Goal: Information Seeking & Learning: Learn about a topic

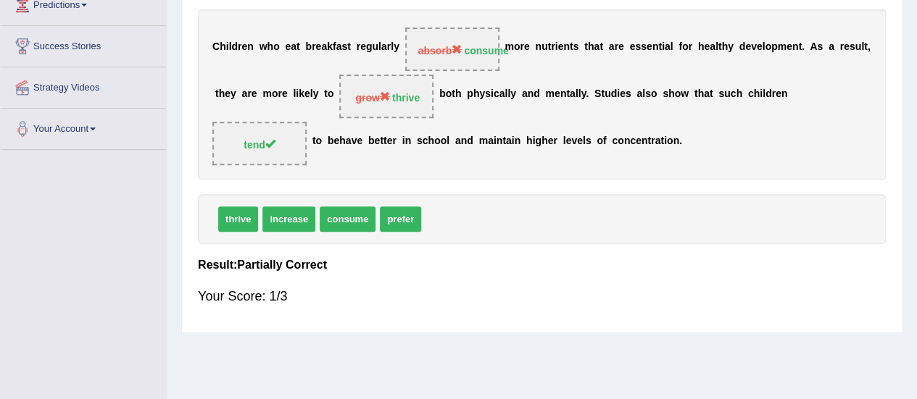
drag, startPoint x: 0, startPoint y: 0, endPoint x: 552, endPoint y: 297, distance: 627.1
click at [552, 297] on div "Your Score: 1/3" at bounding box center [542, 296] width 688 height 35
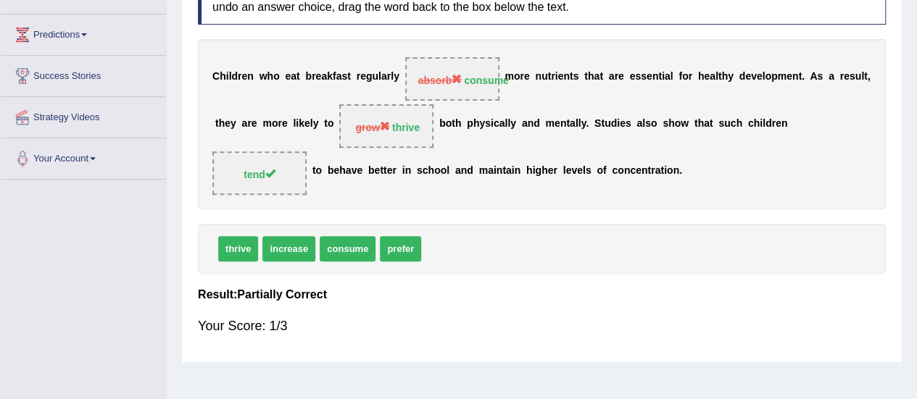
click at [320, 186] on div "C h i l d r e n w h o e a t b r e a k f a s t r e g u l a r l y absorb consume …" at bounding box center [542, 124] width 688 height 170
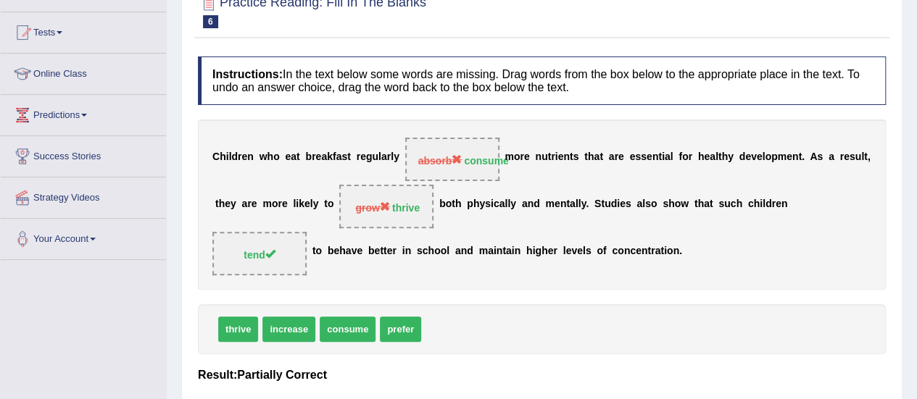
scroll to position [142, 0]
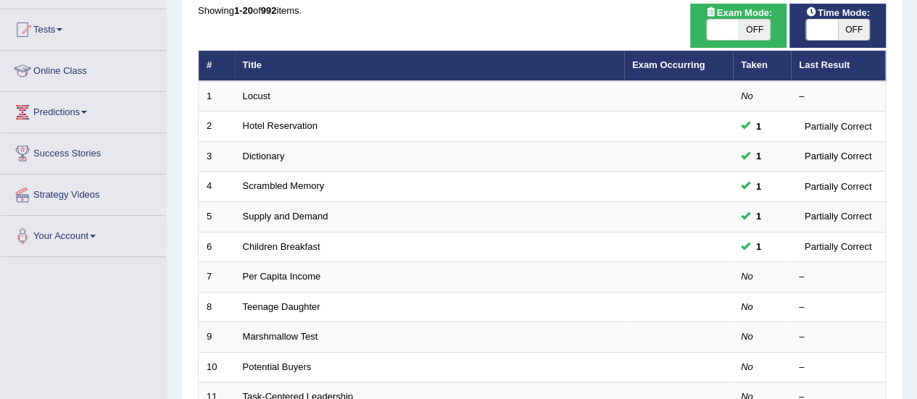
scroll to position [199, 0]
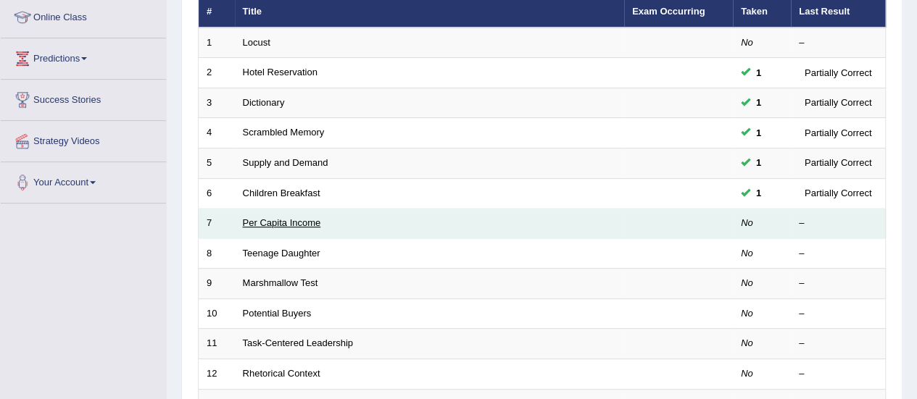
click at [254, 224] on link "Per Capita Income" at bounding box center [282, 222] width 78 height 11
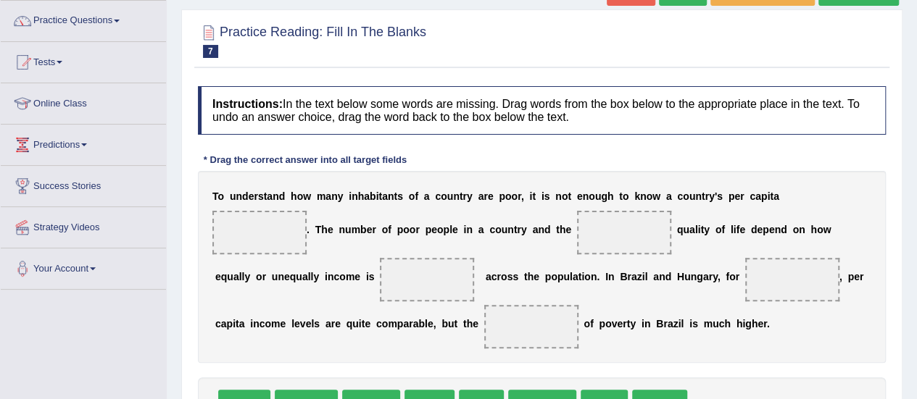
scroll to position [204, 0]
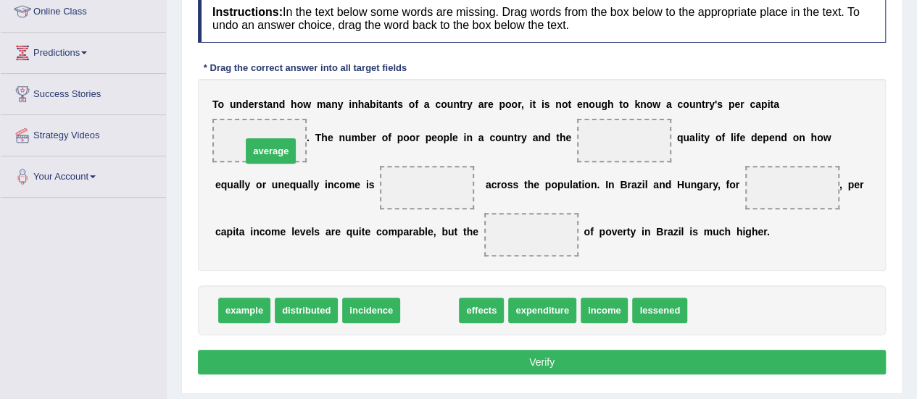
drag, startPoint x: 423, startPoint y: 314, endPoint x: 265, endPoint y: 154, distance: 225.0
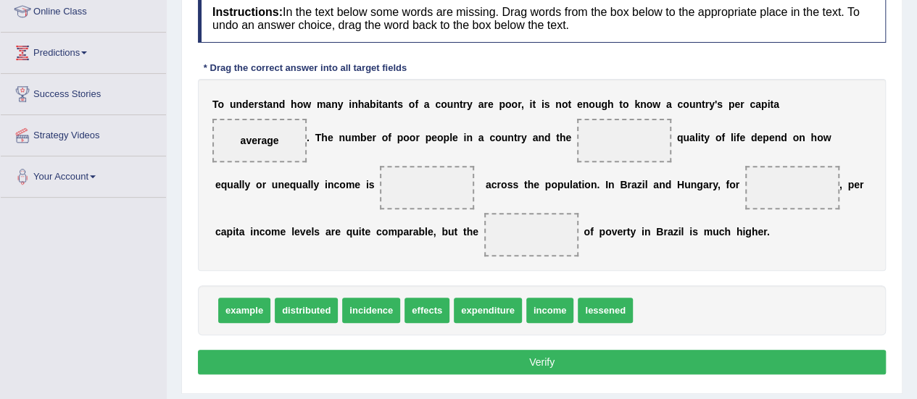
click at [502, 140] on b "u" at bounding box center [505, 138] width 7 height 12
drag, startPoint x: 426, startPoint y: 310, endPoint x: 599, endPoint y: 141, distance: 241.9
drag, startPoint x: 296, startPoint y: 323, endPoint x: 298, endPoint y: 305, distance: 17.5
click at [298, 305] on div "example distributed incidence expenditure income lessened" at bounding box center [542, 311] width 688 height 50
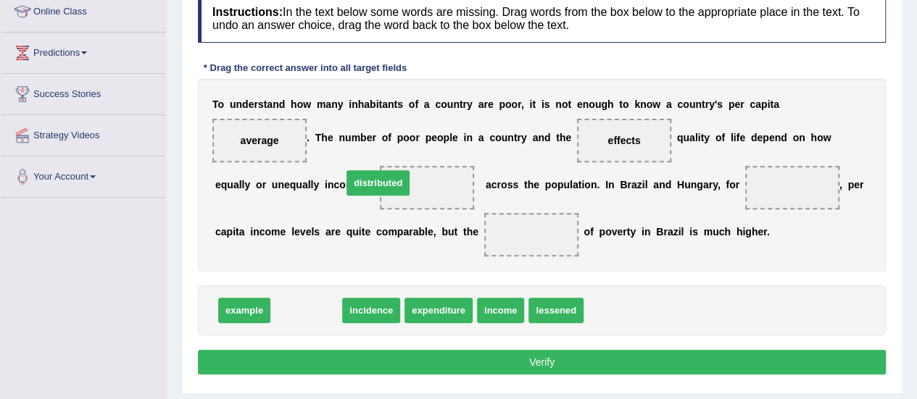
drag, startPoint x: 298, startPoint y: 305, endPoint x: 372, endPoint y: 174, distance: 150.6
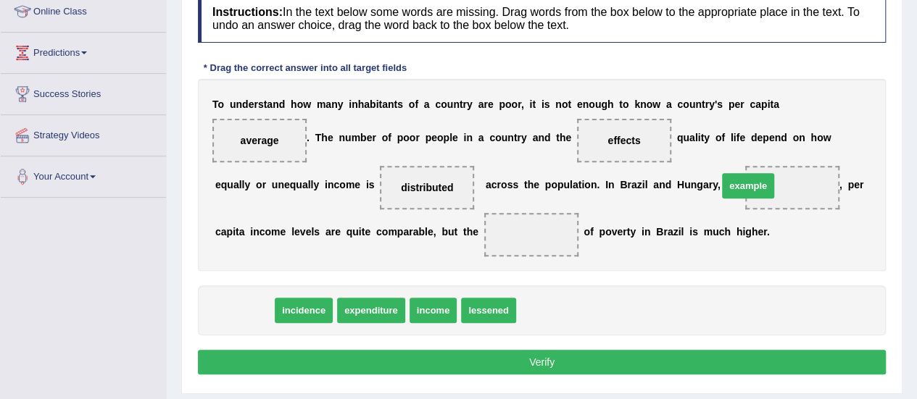
drag, startPoint x: 238, startPoint y: 305, endPoint x: 742, endPoint y: 180, distance: 519.6
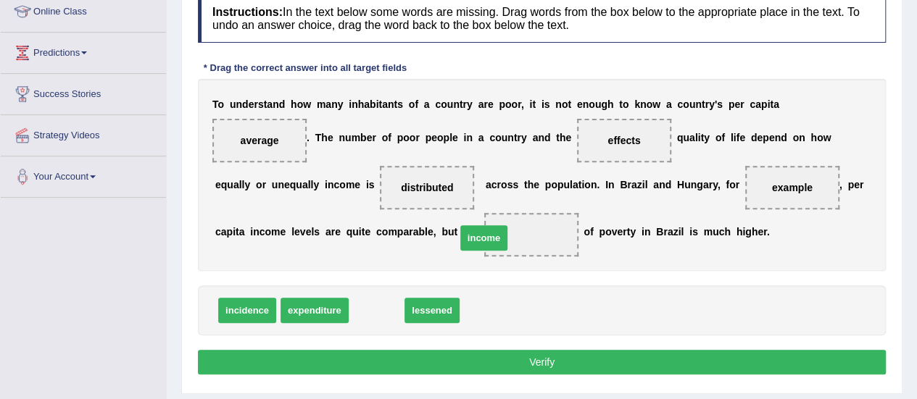
drag, startPoint x: 368, startPoint y: 307, endPoint x: 475, endPoint y: 234, distance: 129.5
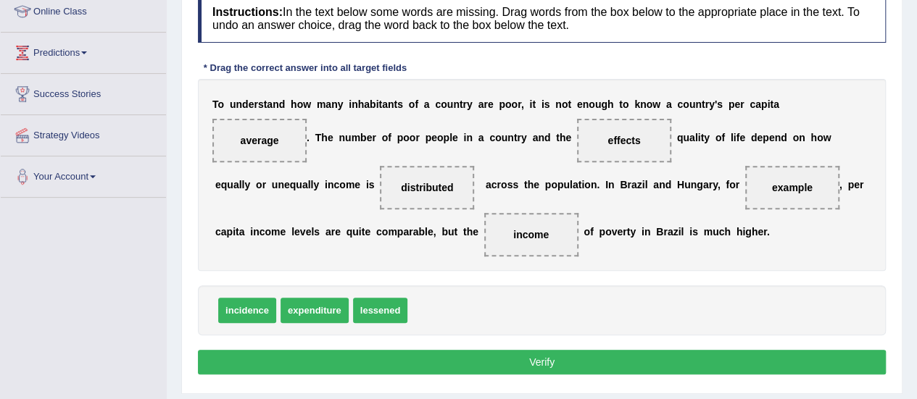
click at [302, 366] on button "Verify" at bounding box center [542, 362] width 688 height 25
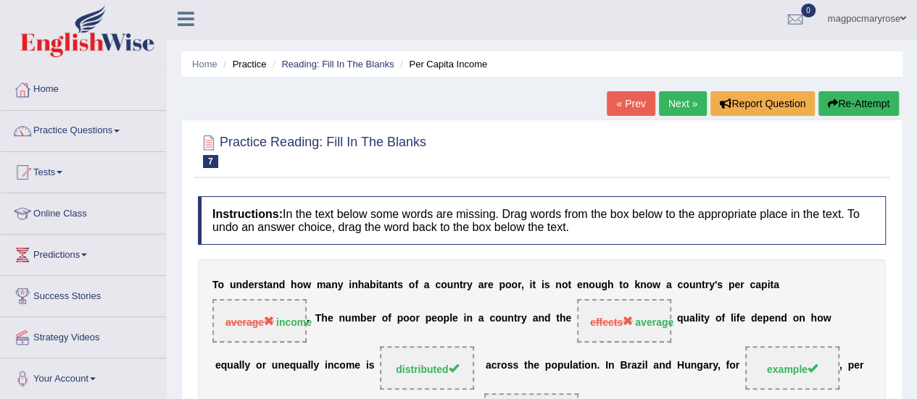
scroll to position [0, 0]
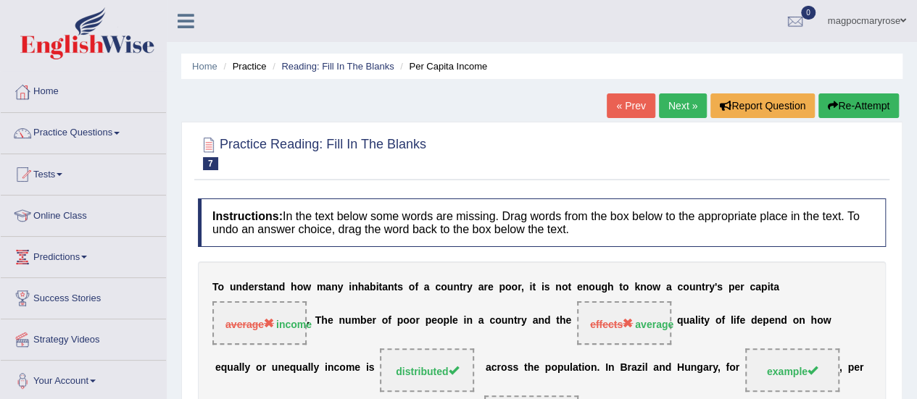
click at [120, 133] on span at bounding box center [117, 133] width 6 height 3
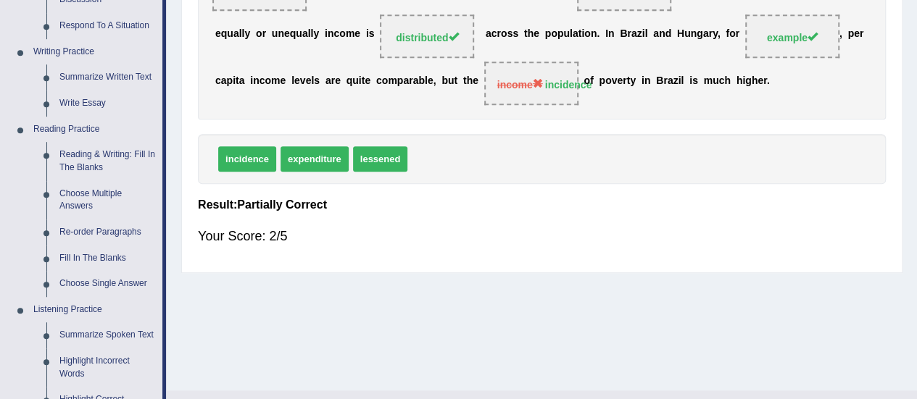
scroll to position [335, 0]
click at [73, 256] on link "Fill In The Blanks" at bounding box center [107, 258] width 109 height 26
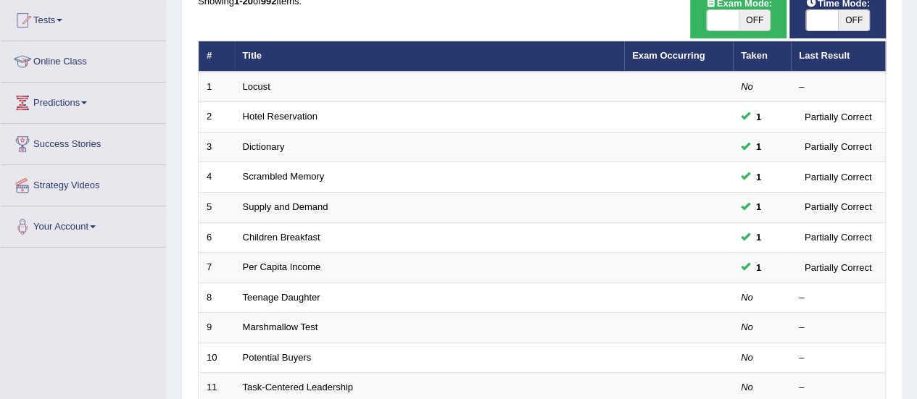
scroll to position [171, 0]
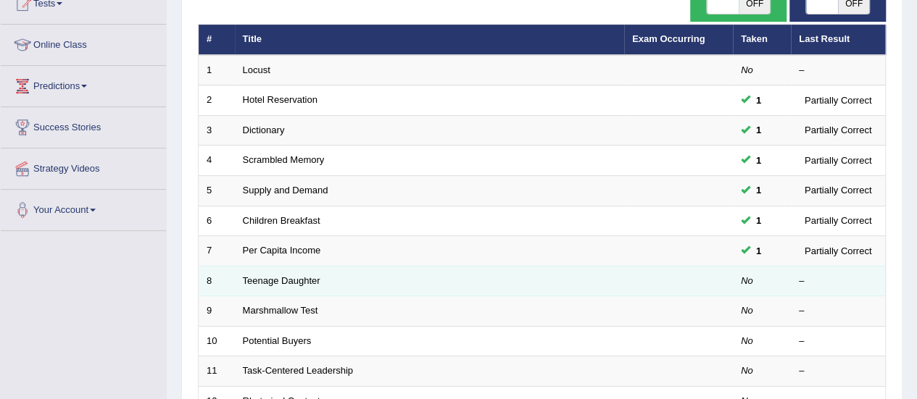
click at [223, 287] on td "8" at bounding box center [217, 281] width 36 height 30
click at [248, 283] on link "Teenage Daughter" at bounding box center [282, 280] width 78 height 11
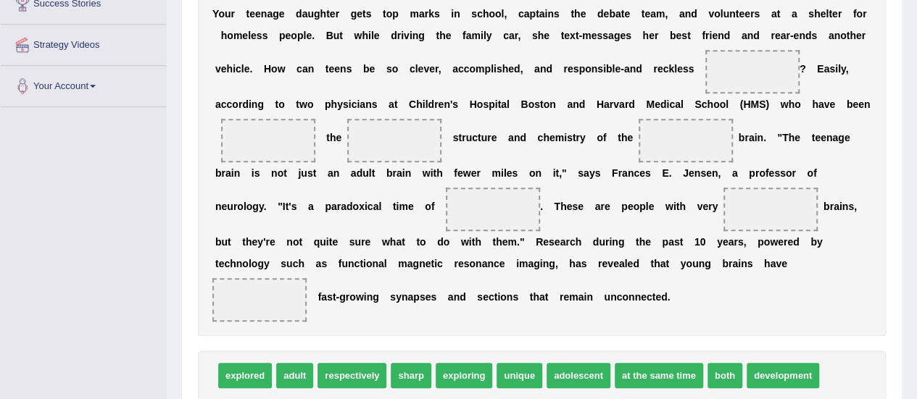
scroll to position [297, 0]
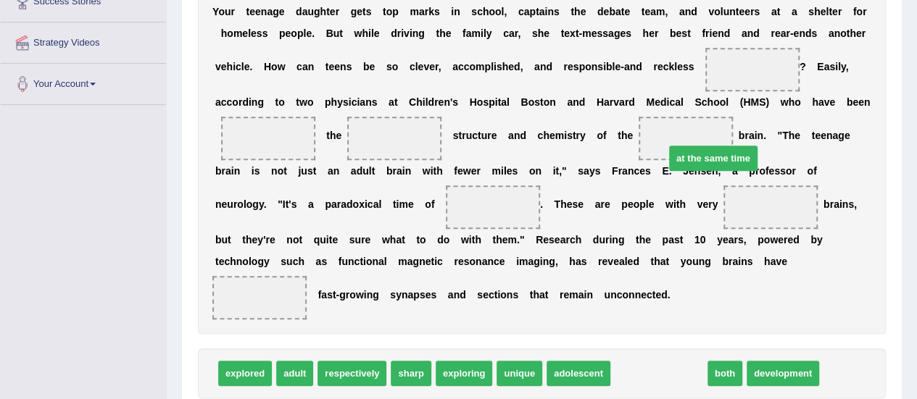
drag, startPoint x: 631, startPoint y: 372, endPoint x: 694, endPoint y: 135, distance: 245.4
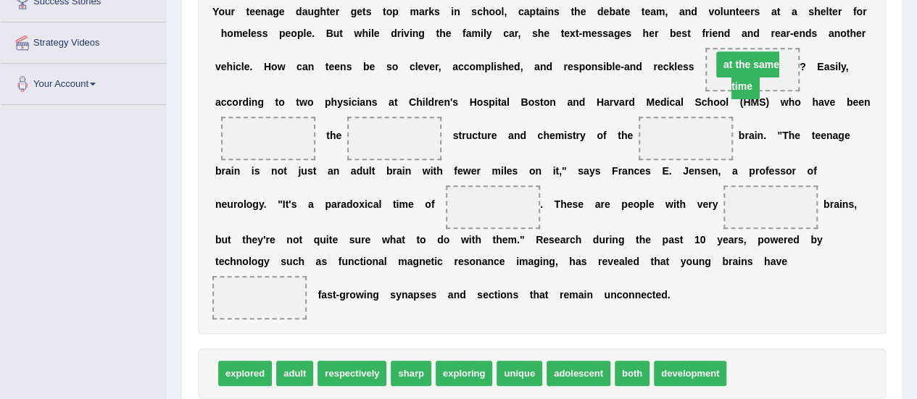
drag, startPoint x: 687, startPoint y: 133, endPoint x: 748, endPoint y: 57, distance: 96.9
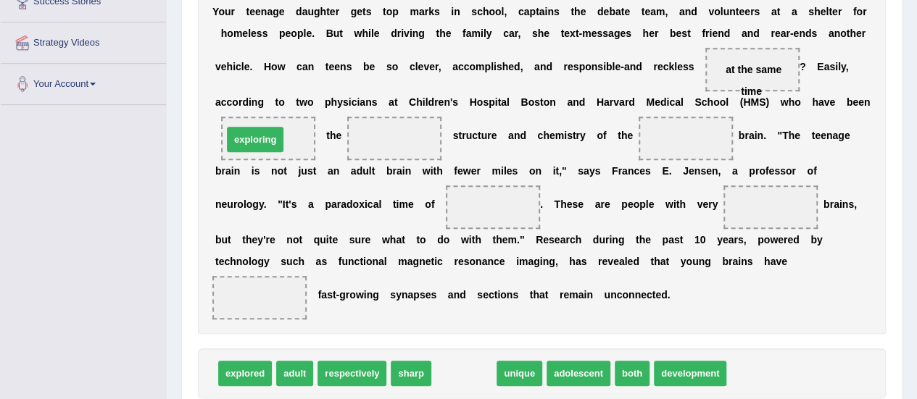
drag, startPoint x: 471, startPoint y: 365, endPoint x: 262, endPoint y: 131, distance: 313.1
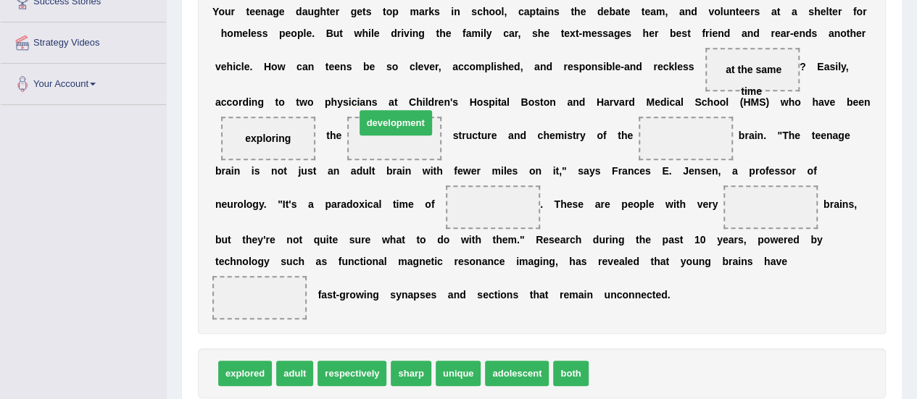
drag, startPoint x: 610, startPoint y: 372, endPoint x: 374, endPoint y: 93, distance: 364.6
click at [374, 110] on span "development" at bounding box center [395, 122] width 72 height 25
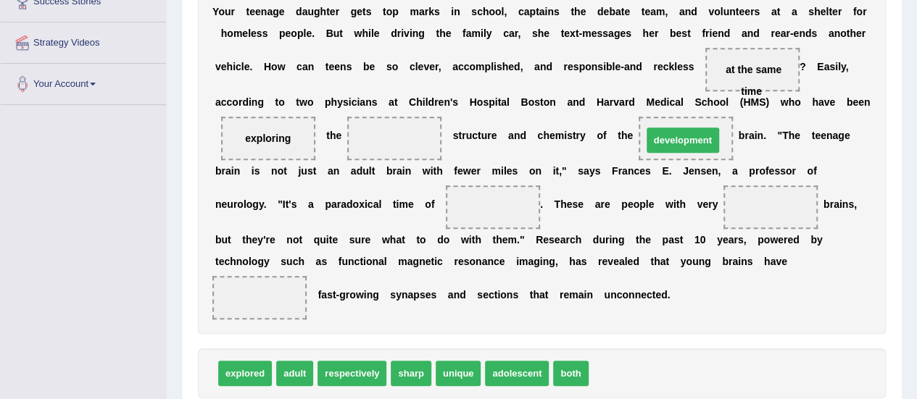
drag, startPoint x: 635, startPoint y: 376, endPoint x: 689, endPoint y: 143, distance: 239.5
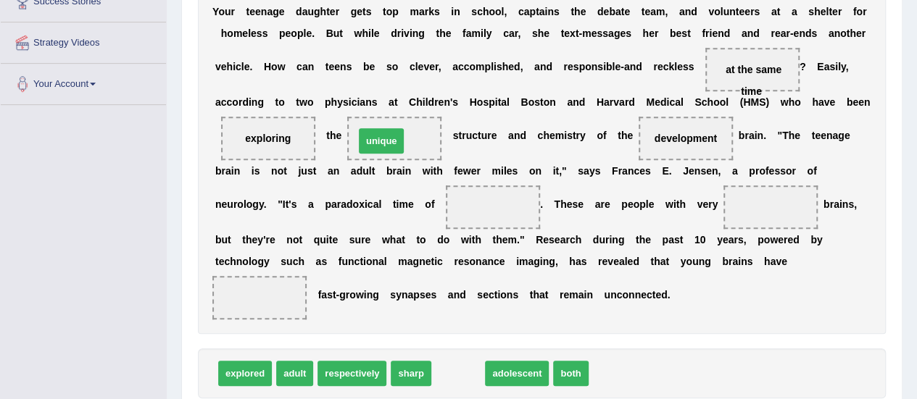
drag, startPoint x: 446, startPoint y: 373, endPoint x: 373, endPoint y: 141, distance: 243.9
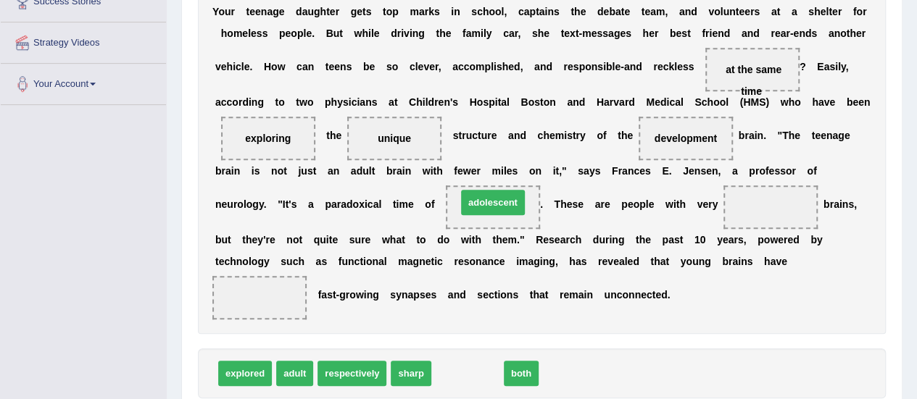
drag, startPoint x: 443, startPoint y: 369, endPoint x: 468, endPoint y: 198, distance: 172.9
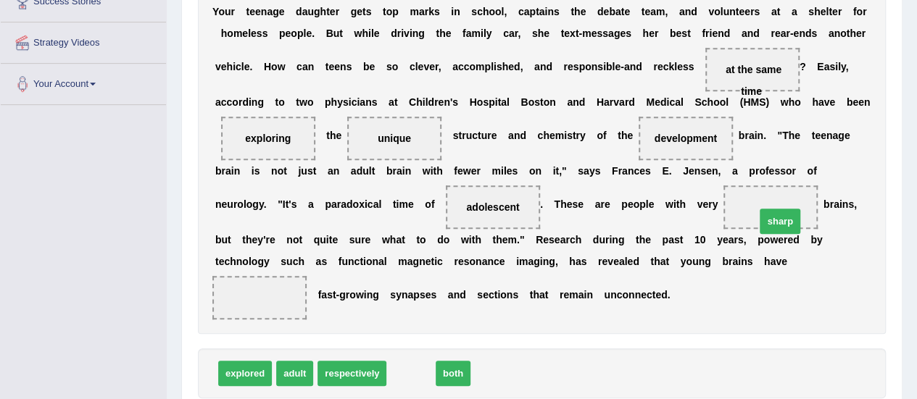
drag, startPoint x: 409, startPoint y: 372, endPoint x: 783, endPoint y: 220, distance: 403.8
drag, startPoint x: 403, startPoint y: 373, endPoint x: 241, endPoint y: 294, distance: 180.5
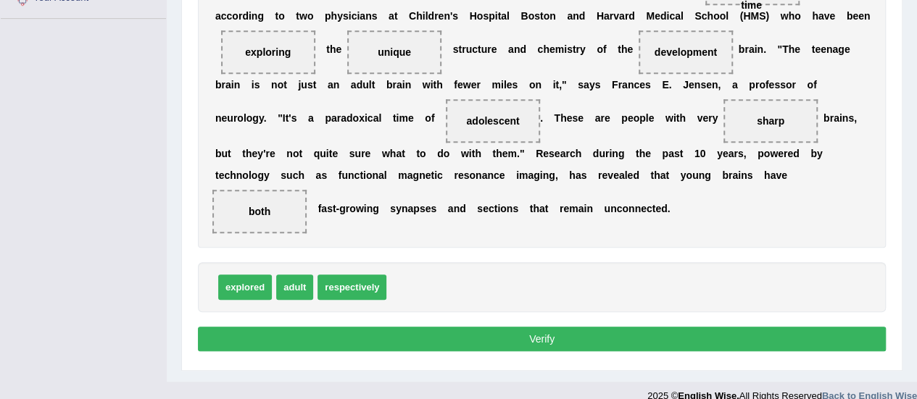
scroll to position [399, 0]
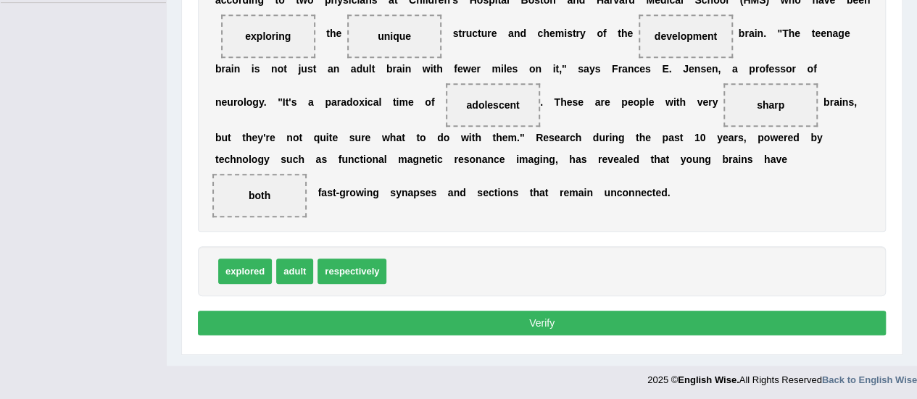
click at [525, 325] on button "Verify" at bounding box center [542, 323] width 688 height 25
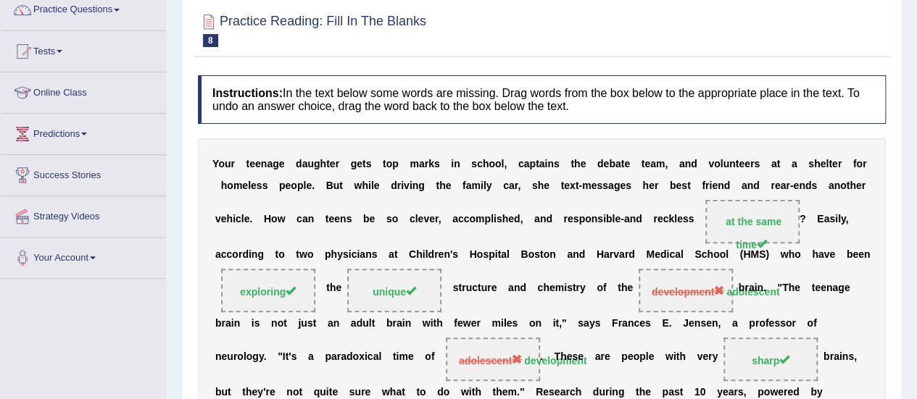
scroll to position [92, 0]
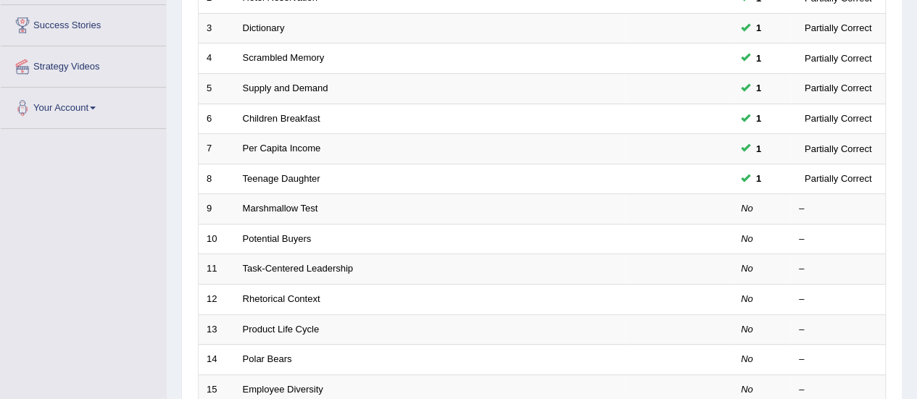
scroll to position [274, 0]
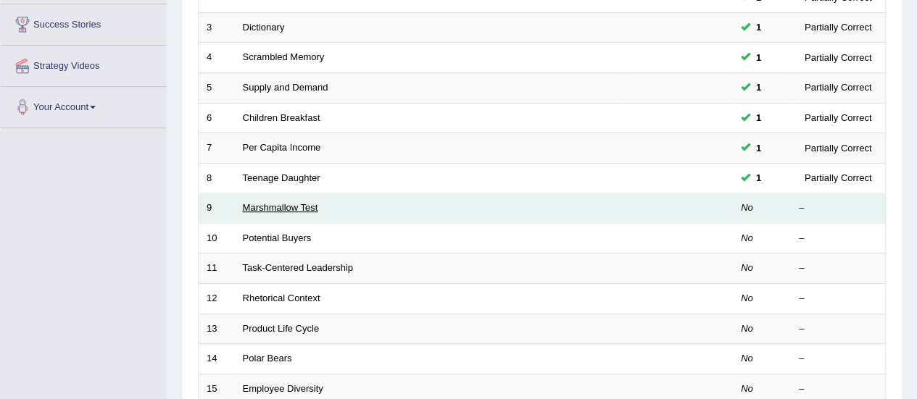
click at [274, 206] on link "Marshmallow Test" at bounding box center [280, 207] width 75 height 11
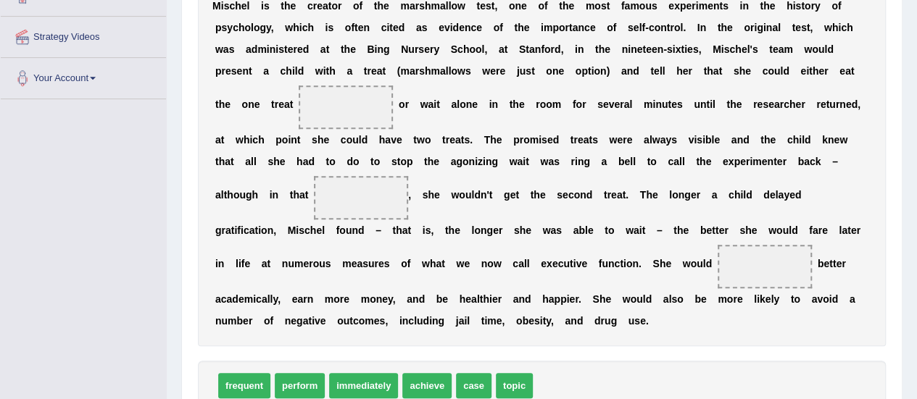
scroll to position [310, 0]
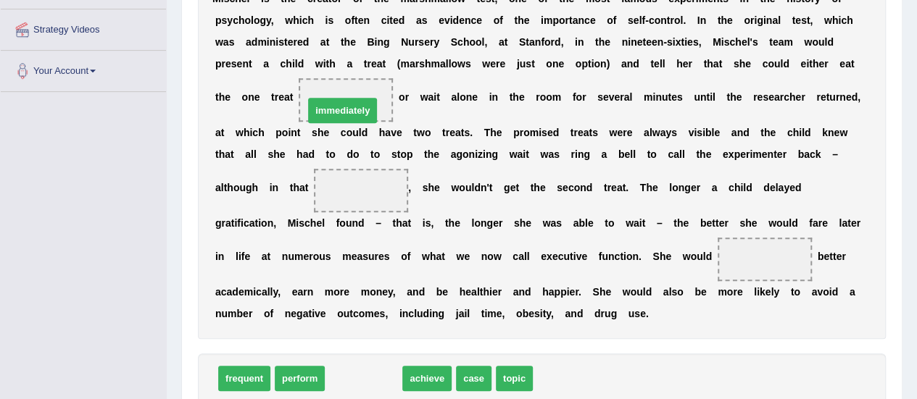
drag, startPoint x: 344, startPoint y: 370, endPoint x: 323, endPoint y: 100, distance: 270.4
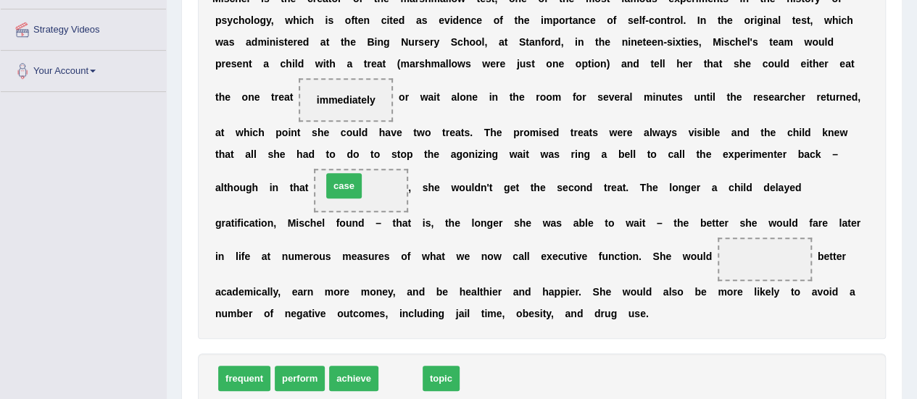
drag, startPoint x: 397, startPoint y: 376, endPoint x: 343, endPoint y: 186, distance: 197.5
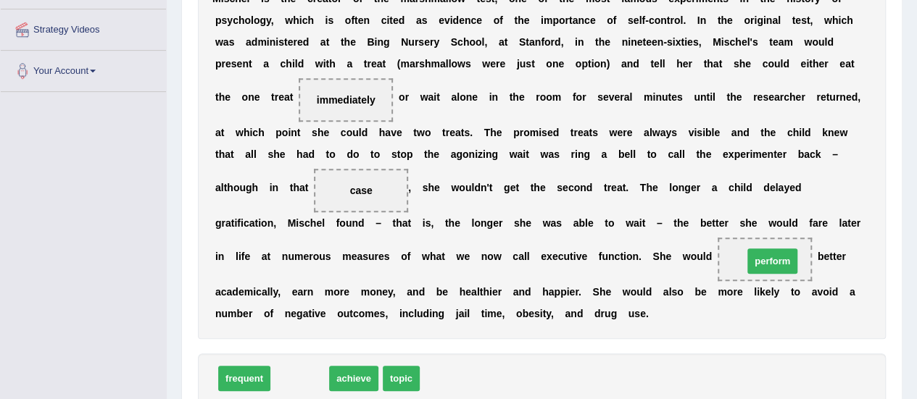
drag, startPoint x: 294, startPoint y: 374, endPoint x: 773, endPoint y: 254, distance: 493.1
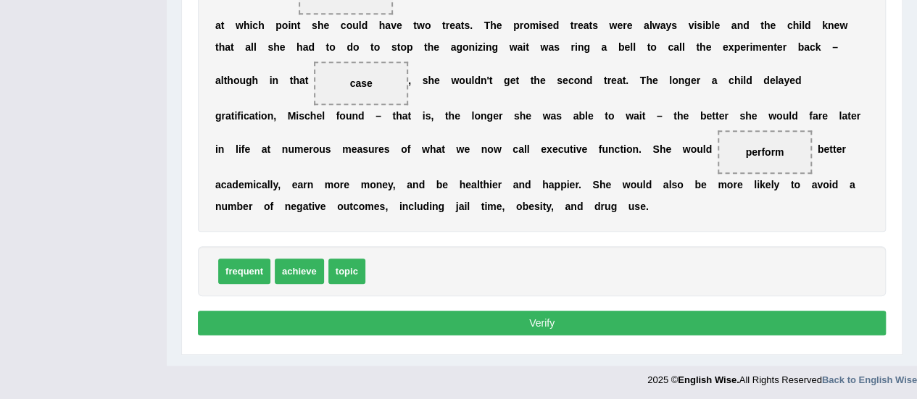
scroll to position [415, 0]
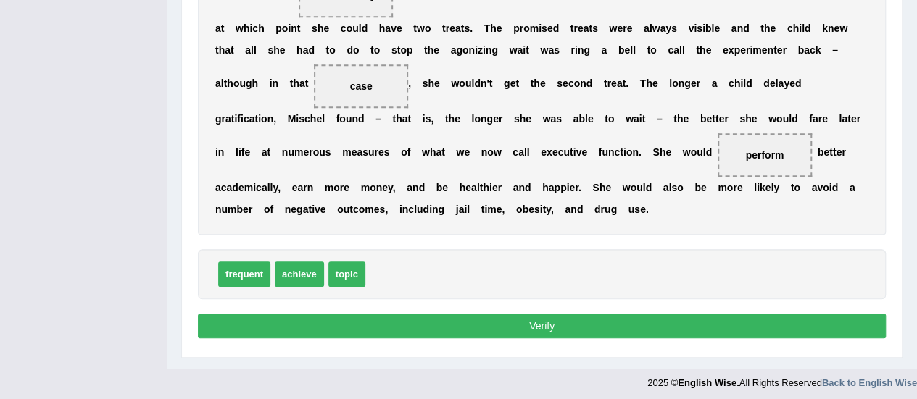
click at [442, 323] on button "Verify" at bounding box center [542, 326] width 688 height 25
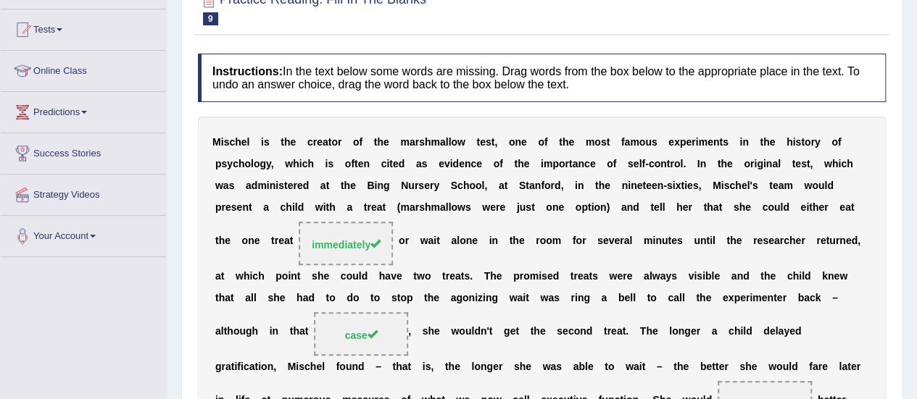
scroll to position [132, 0]
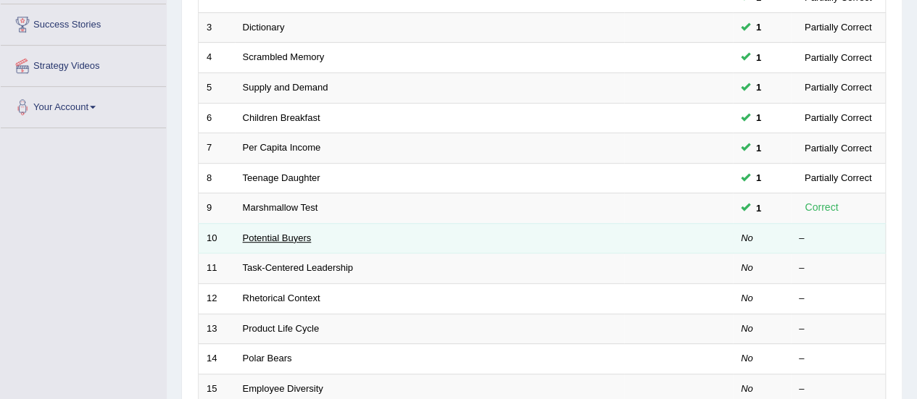
click at [280, 235] on link "Potential Buyers" at bounding box center [277, 238] width 69 height 11
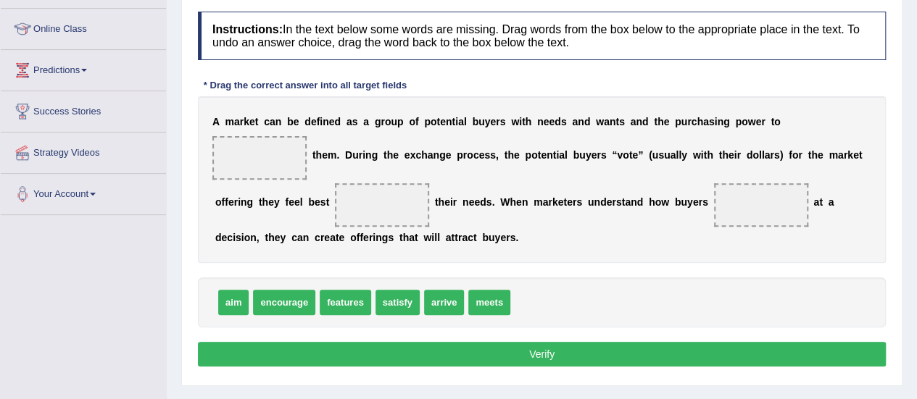
scroll to position [186, 0]
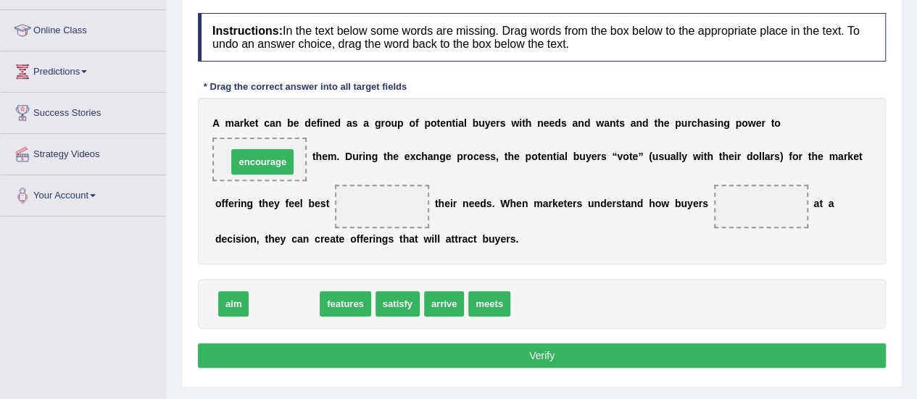
drag, startPoint x: 288, startPoint y: 311, endPoint x: 265, endPoint y: 170, distance: 143.1
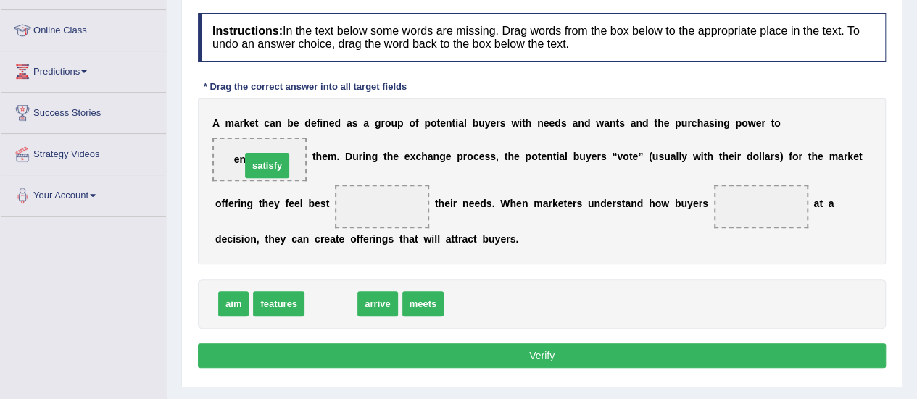
drag, startPoint x: 332, startPoint y: 298, endPoint x: 268, endPoint y: 157, distance: 154.4
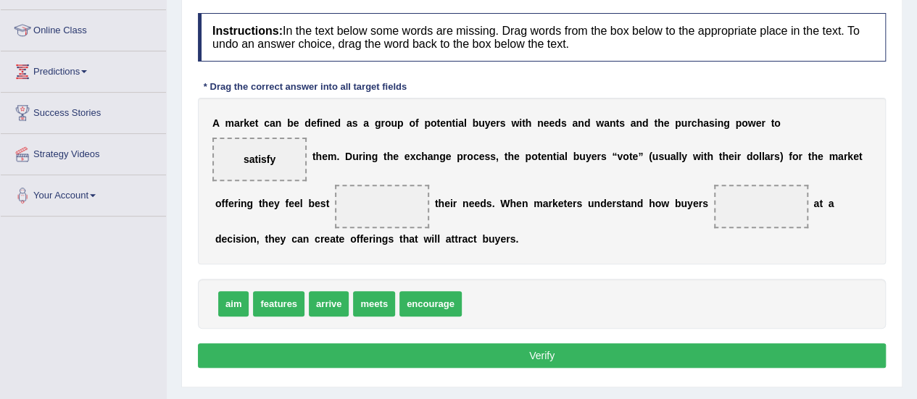
click at [280, 307] on span "features" at bounding box center [278, 303] width 51 height 25
drag, startPoint x: 367, startPoint y: 301, endPoint x: 373, endPoint y: 207, distance: 93.7
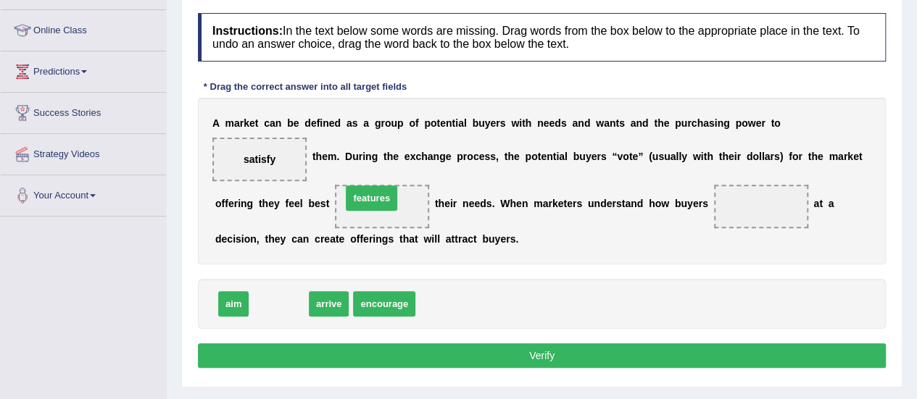
drag, startPoint x: 271, startPoint y: 307, endPoint x: 364, endPoint y: 201, distance: 140.7
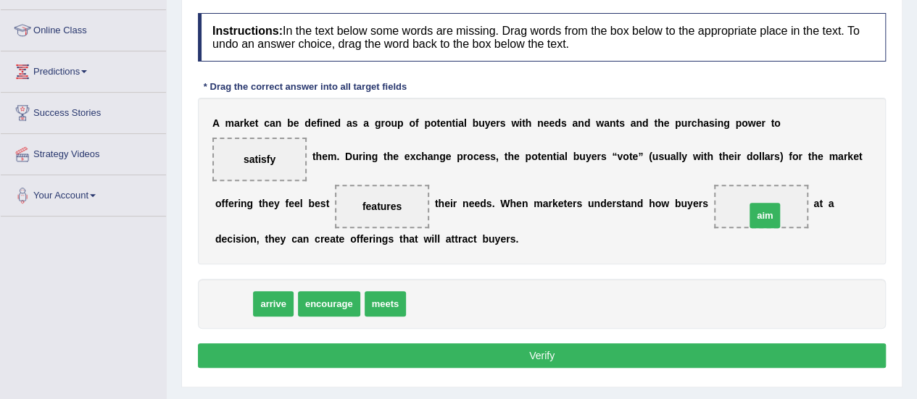
drag, startPoint x: 234, startPoint y: 304, endPoint x: 780, endPoint y: 211, distance: 553.7
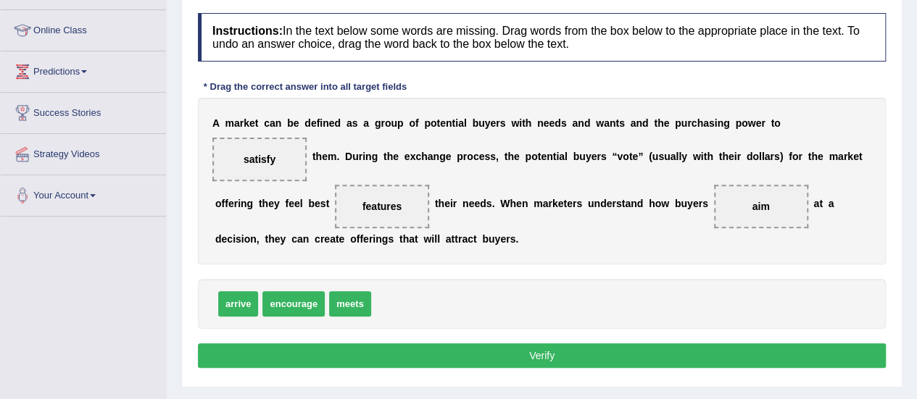
click at [565, 359] on button "Verify" at bounding box center [542, 356] width 688 height 25
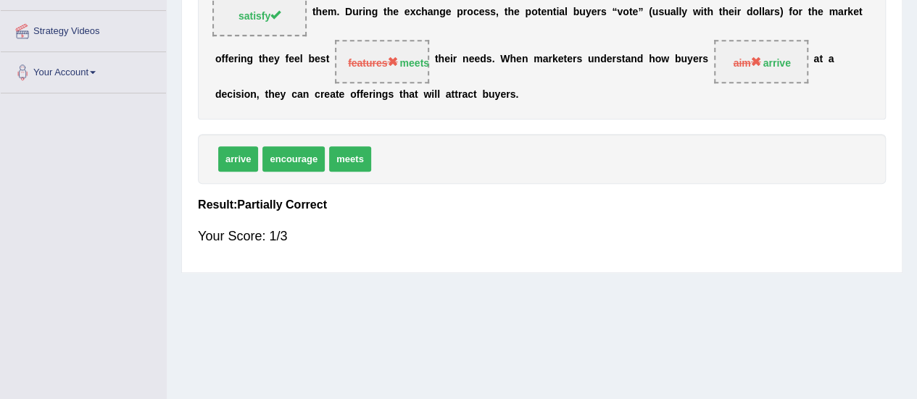
scroll to position [0, 0]
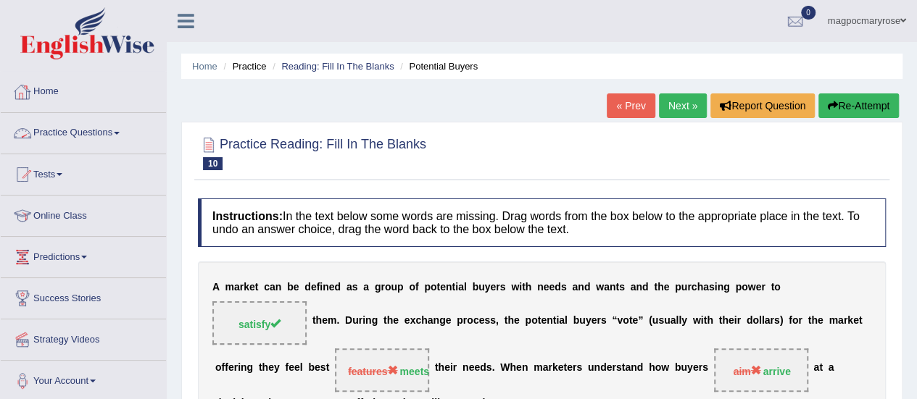
click at [62, 133] on link "Practice Questions" at bounding box center [83, 131] width 165 height 36
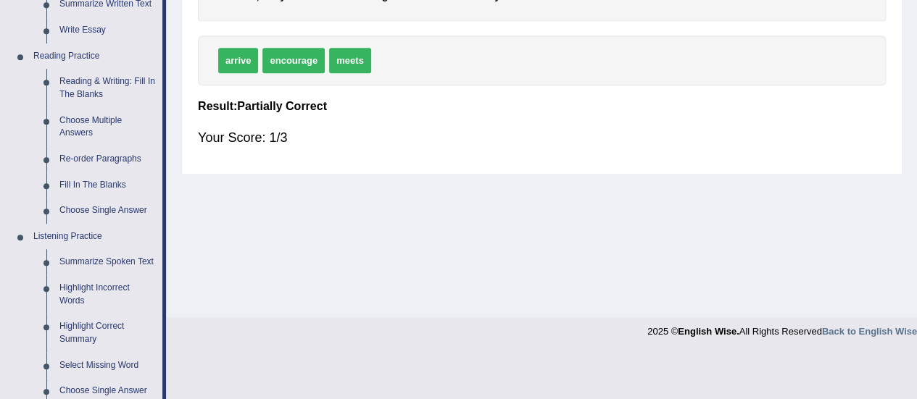
scroll to position [419, 0]
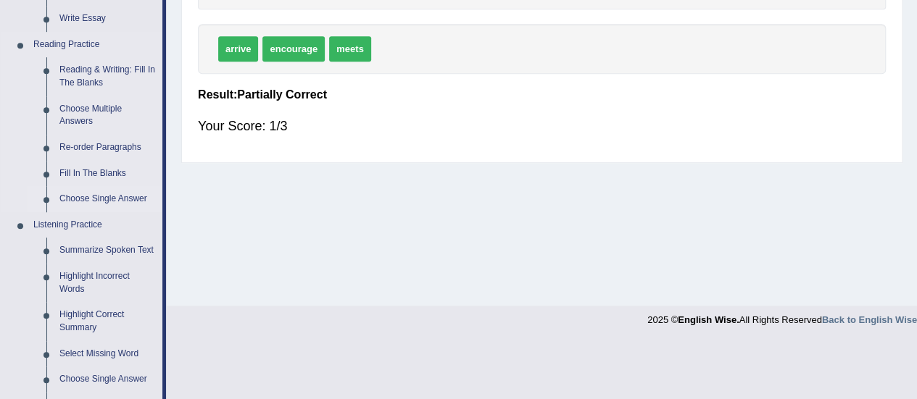
click at [67, 201] on link "Choose Single Answer" at bounding box center [107, 199] width 109 height 26
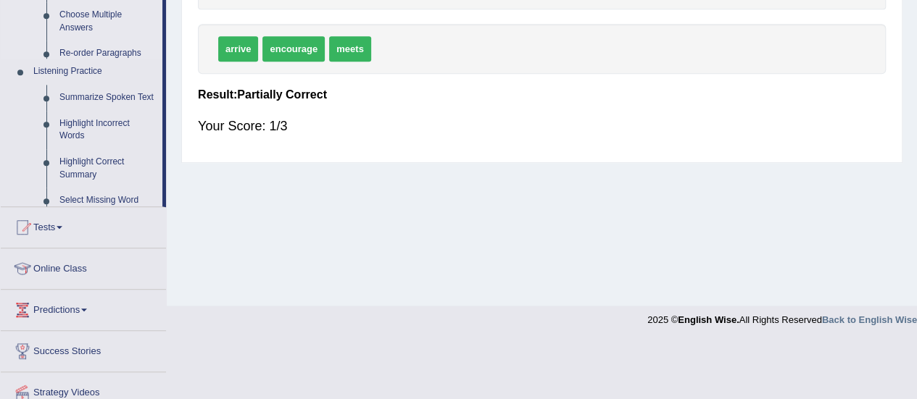
scroll to position [361, 0]
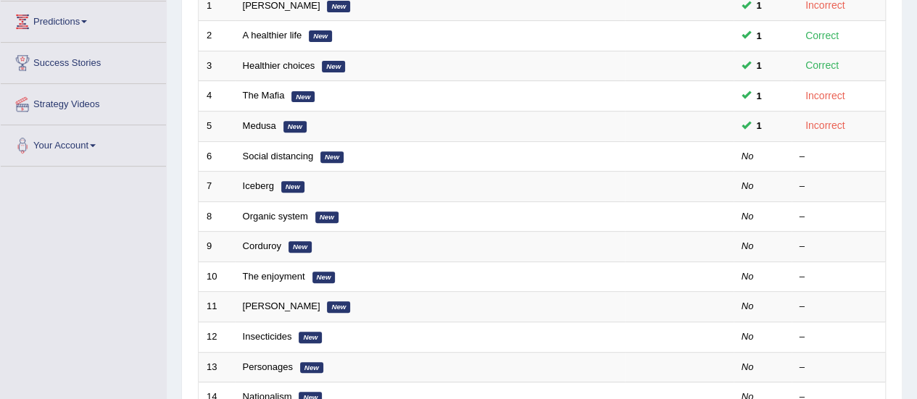
scroll to position [236, 0]
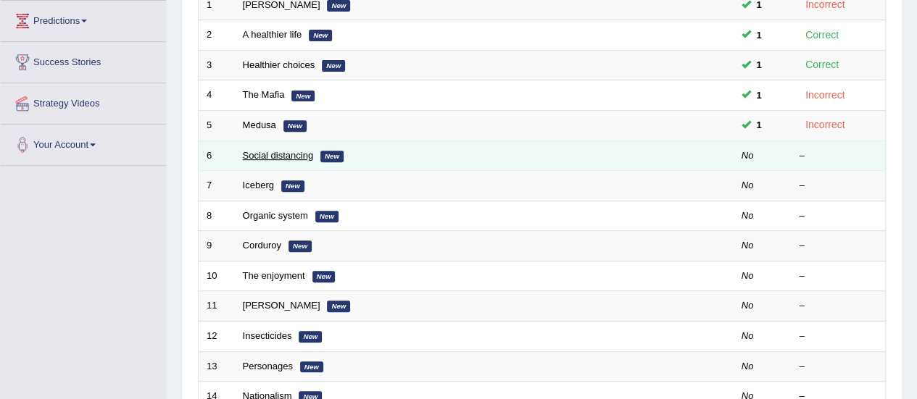
click at [285, 154] on link "Social distancing" at bounding box center [278, 155] width 71 height 11
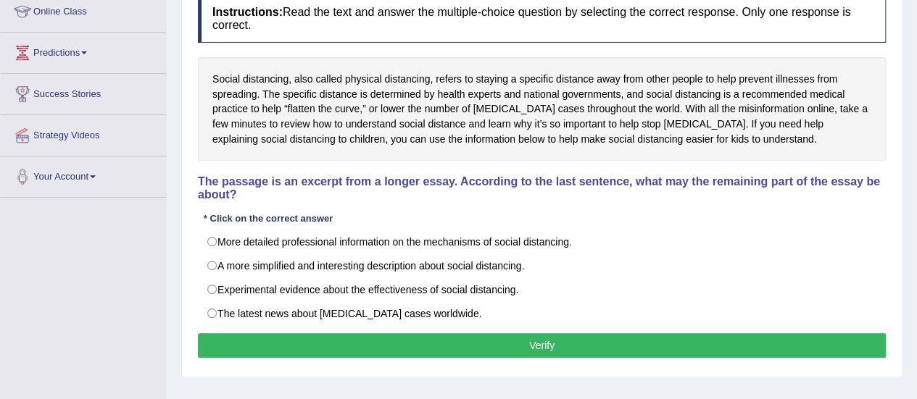
scroll to position [205, 0]
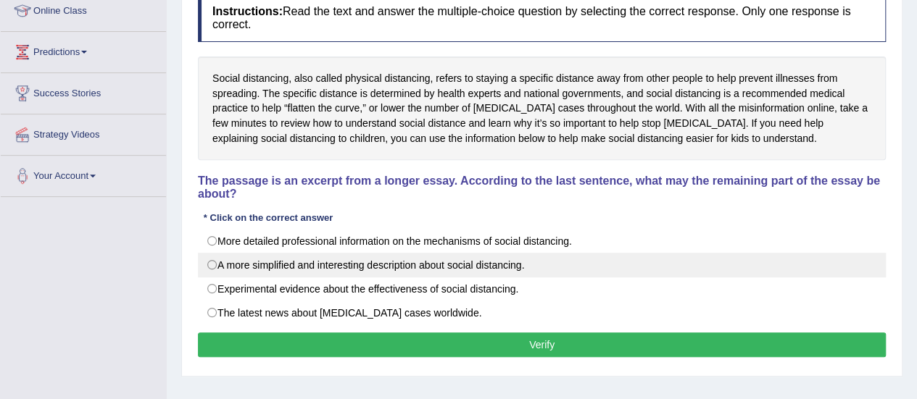
click at [201, 266] on label "A more simplified and interesting description about social distancing." at bounding box center [542, 265] width 688 height 25
radio input "true"
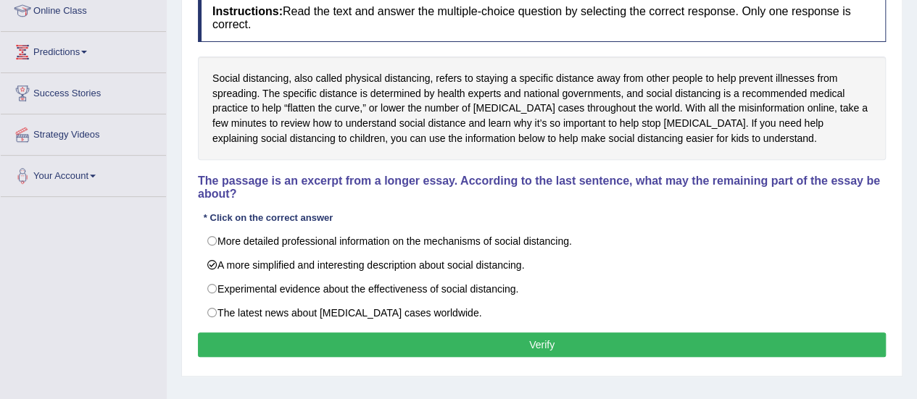
click at [213, 337] on button "Verify" at bounding box center [542, 345] width 688 height 25
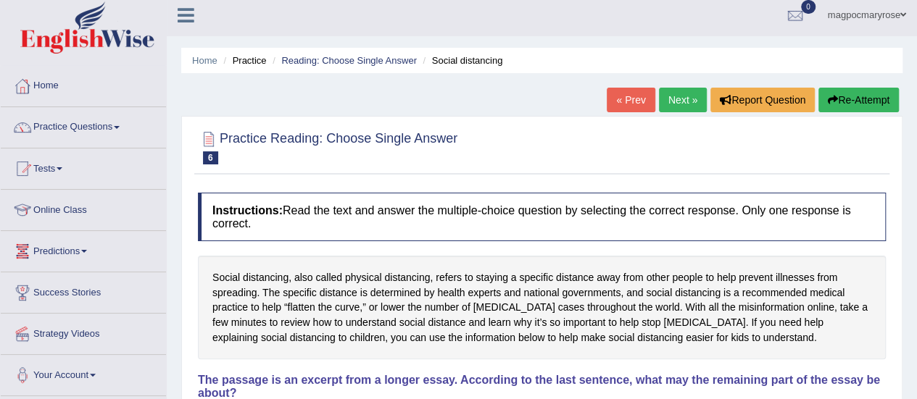
scroll to position [1, 0]
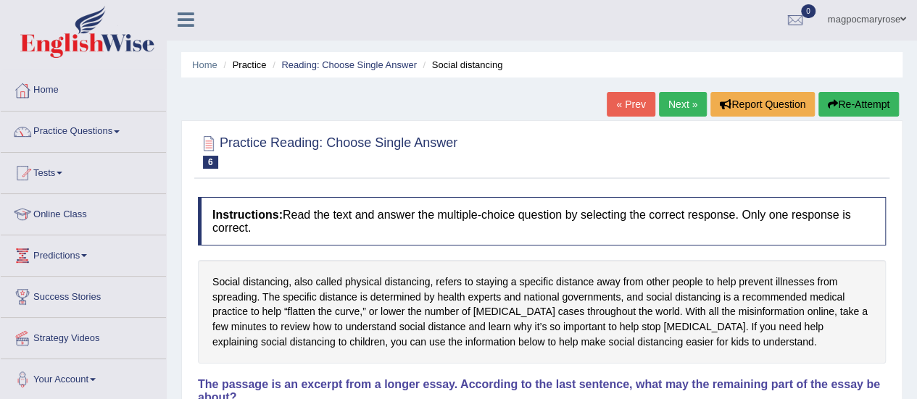
click at [53, 130] on link "Practice Questions" at bounding box center [83, 130] width 165 height 36
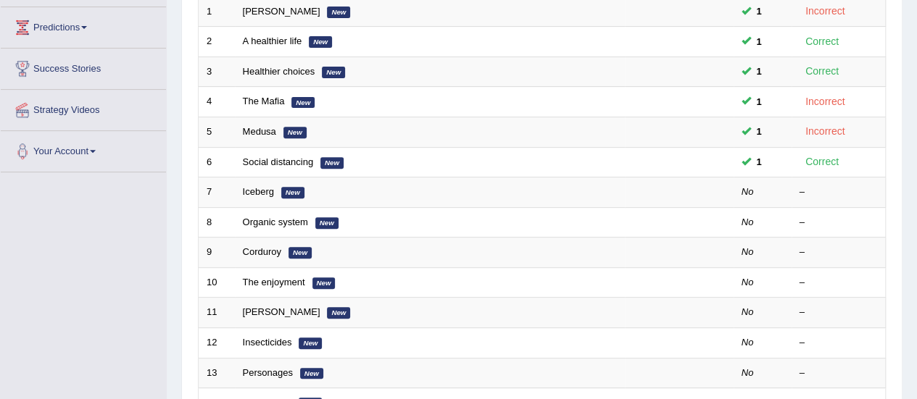
scroll to position [229, 0]
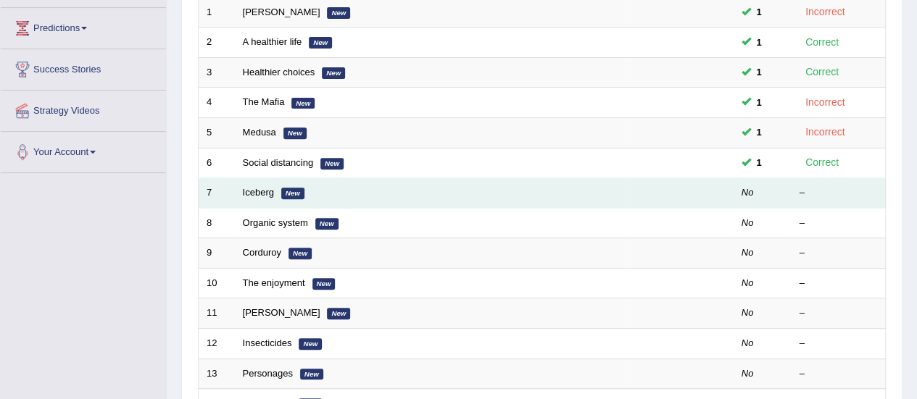
click at [285, 192] on em "New" at bounding box center [292, 194] width 23 height 12
click at [246, 193] on link "Iceberg" at bounding box center [258, 192] width 31 height 11
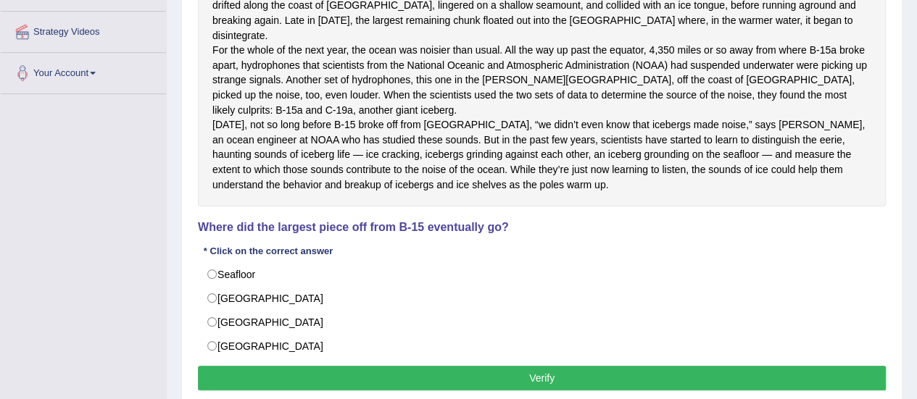
scroll to position [309, 0]
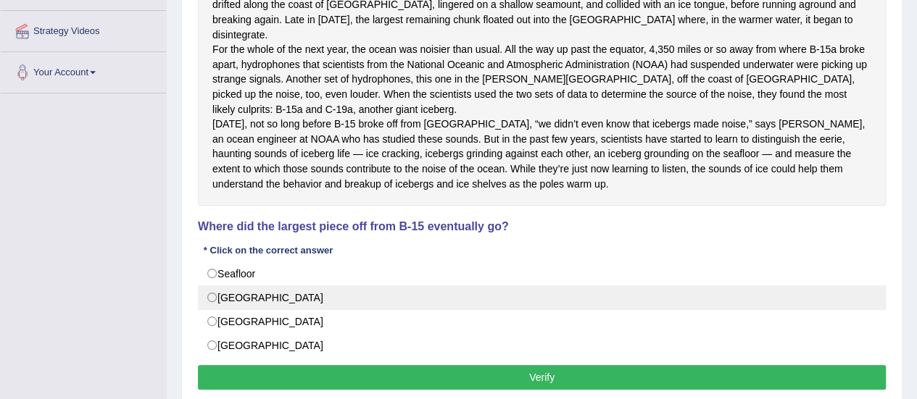
click at [215, 310] on label "Antarctica" at bounding box center [542, 298] width 688 height 25
radio input "true"
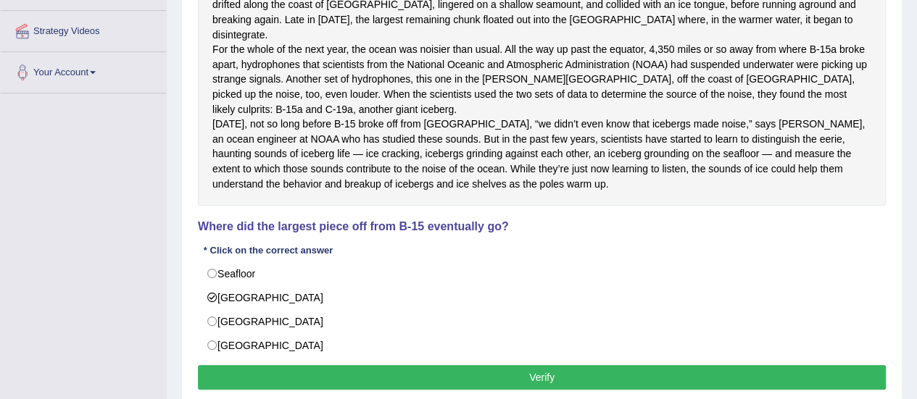
click at [274, 385] on button "Verify" at bounding box center [542, 377] width 688 height 25
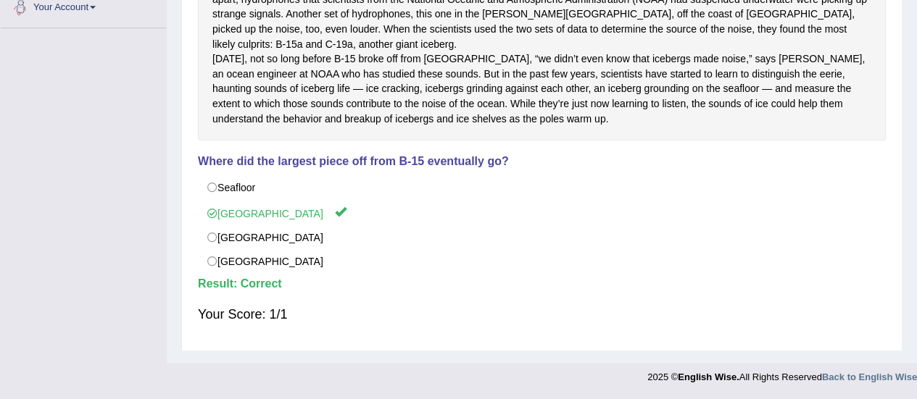
scroll to position [386, 0]
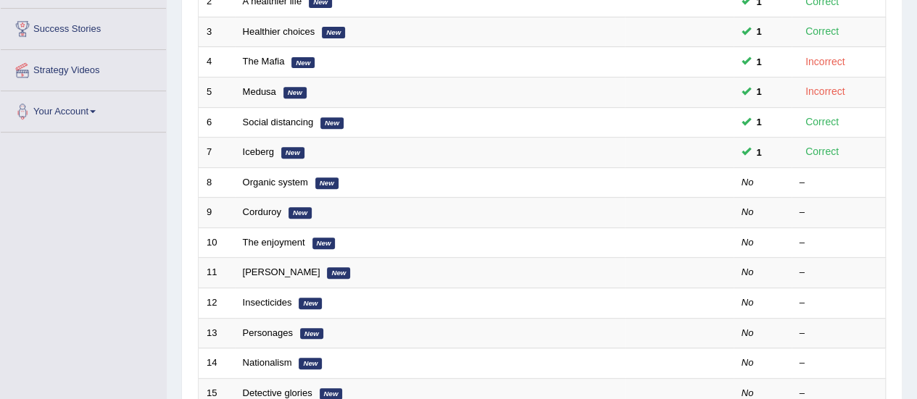
scroll to position [272, 0]
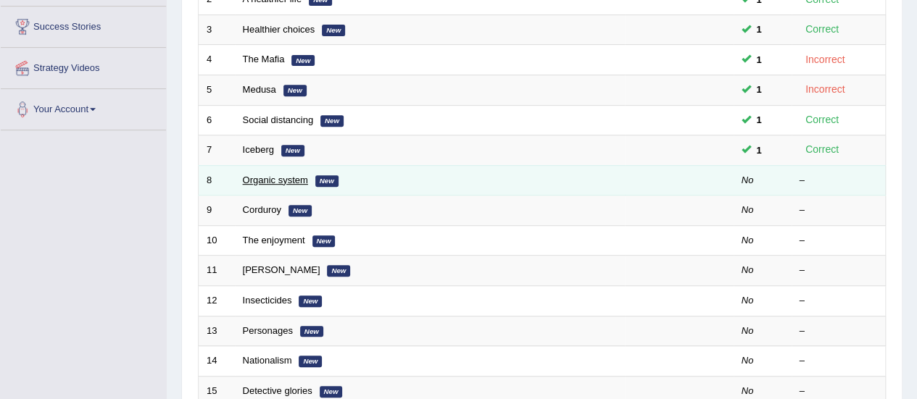
click at [267, 180] on link "Organic system" at bounding box center [275, 180] width 65 height 11
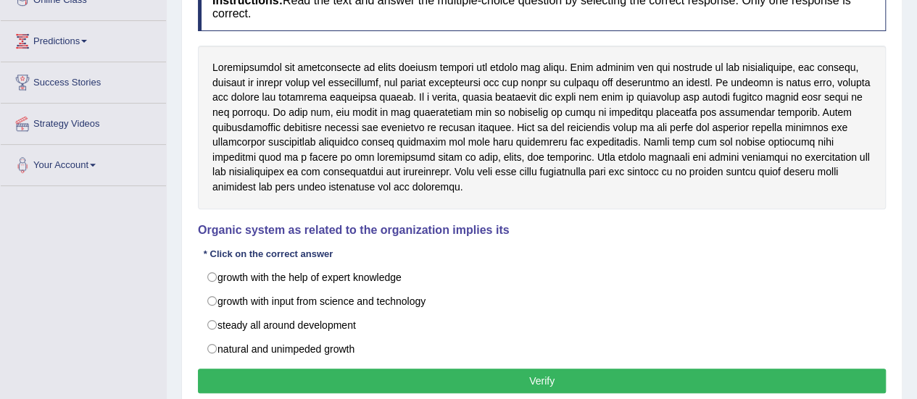
scroll to position [215, 0]
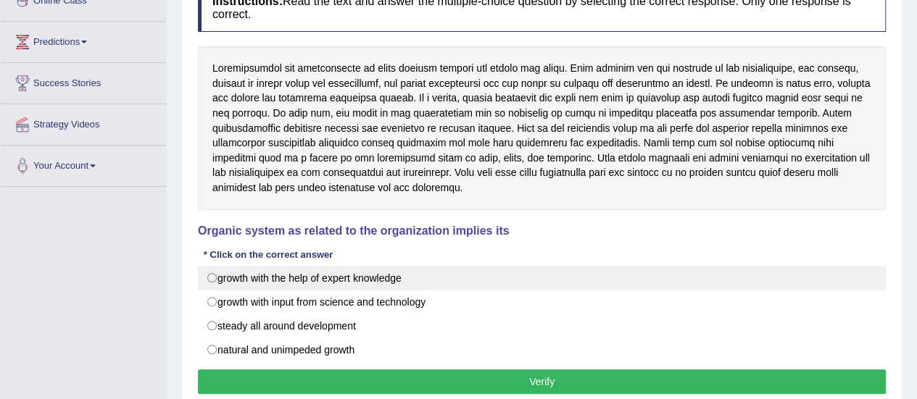
click at [222, 276] on label "growth with the help of expert knowledge" at bounding box center [542, 278] width 688 height 25
radio input "true"
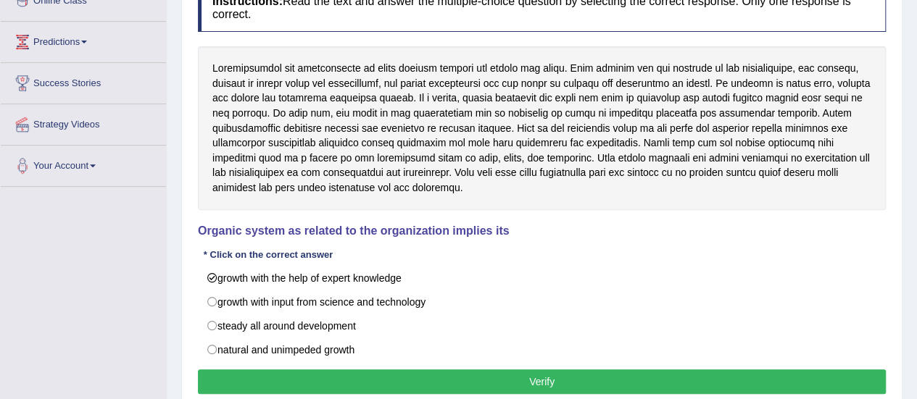
click at [259, 372] on button "Verify" at bounding box center [542, 382] width 688 height 25
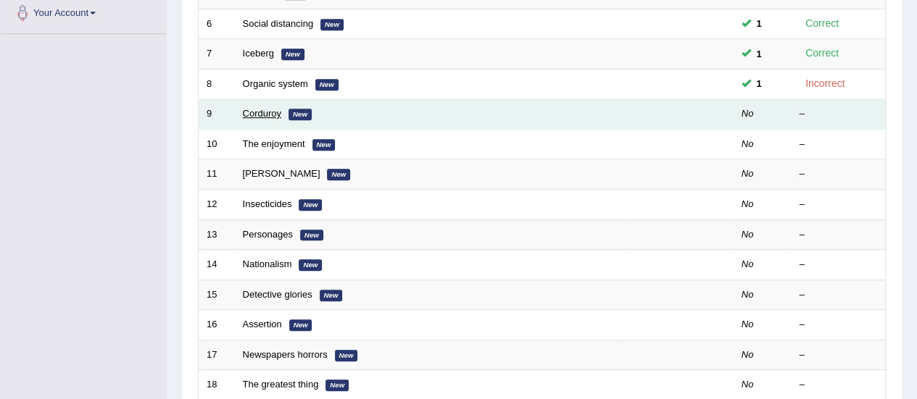
click at [268, 112] on link "Corduroy" at bounding box center [262, 113] width 38 height 11
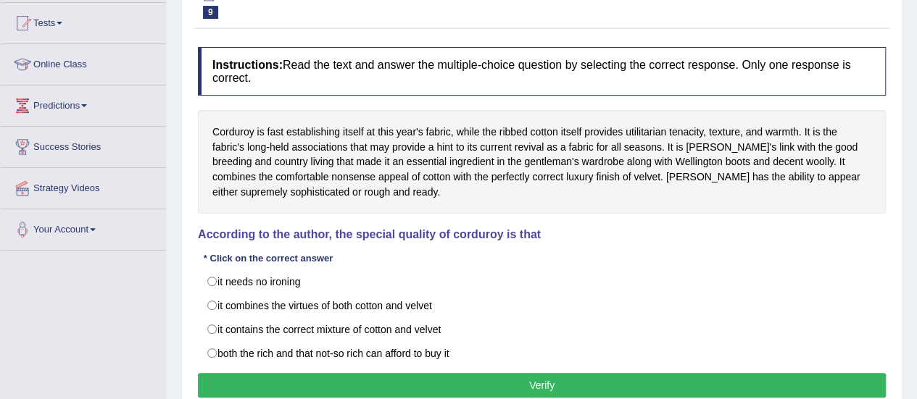
scroll to position [162, 0]
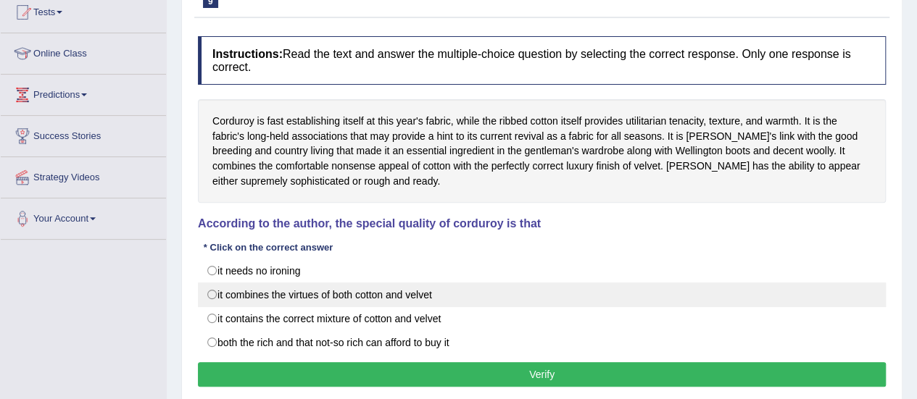
click at [210, 298] on label "it combines the virtues of both cotton and velvet" at bounding box center [542, 295] width 688 height 25
radio input "true"
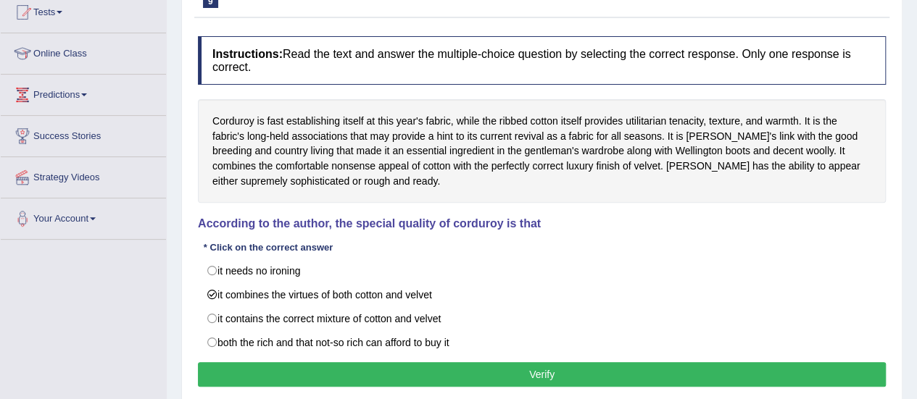
click at [252, 365] on button "Verify" at bounding box center [542, 374] width 688 height 25
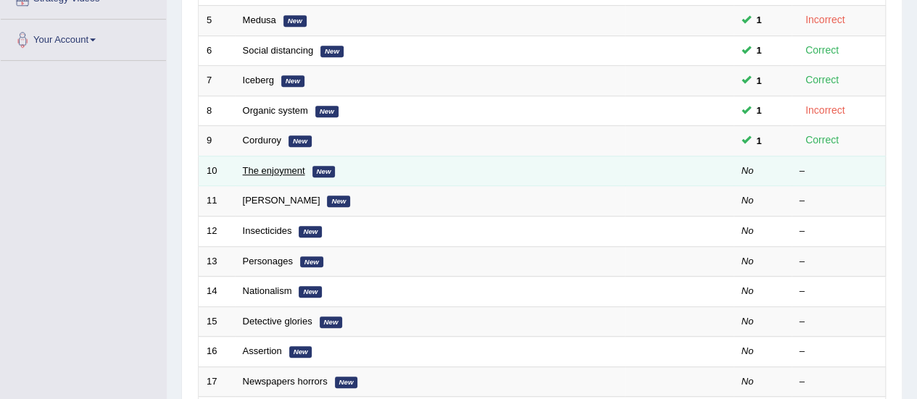
scroll to position [342, 0]
click at [252, 172] on td "The enjoyment New" at bounding box center [430, 170] width 390 height 30
click at [252, 167] on link "The enjoyment" at bounding box center [274, 170] width 62 height 11
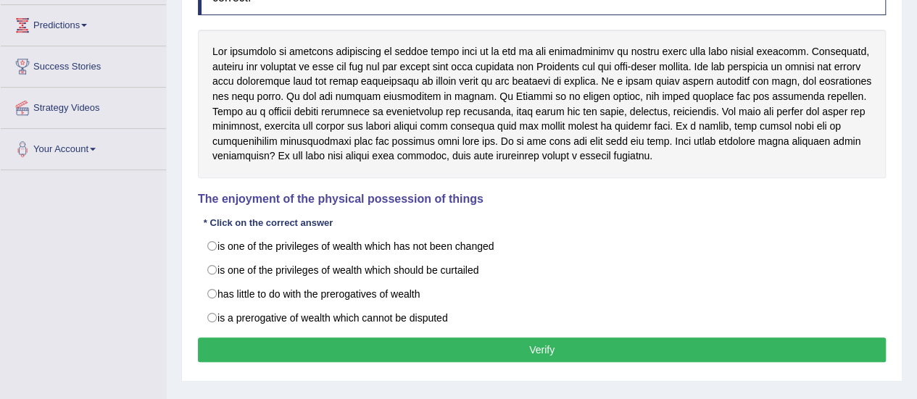
scroll to position [228, 0]
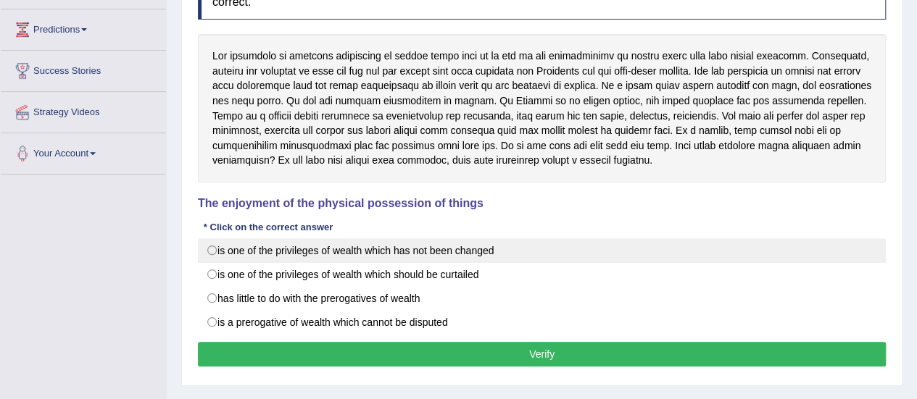
click at [210, 254] on label "is one of the privileges of wealth which has not been changed" at bounding box center [542, 250] width 688 height 25
radio input "true"
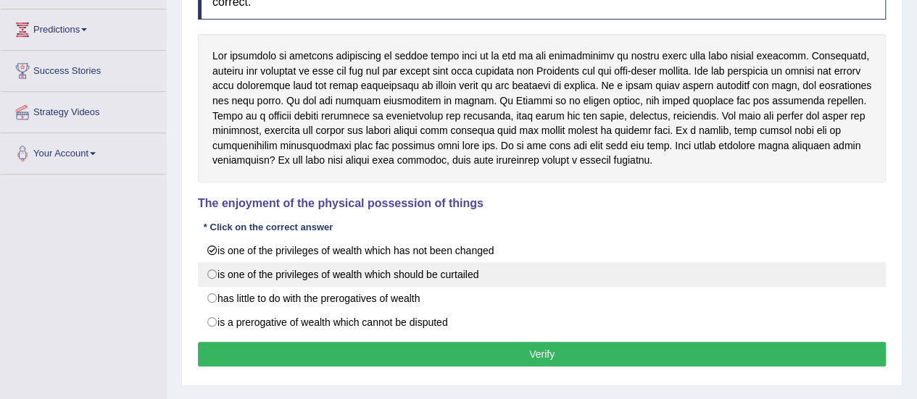
click at [222, 276] on label "is one of the privileges of wealth which should be curtailed" at bounding box center [542, 274] width 688 height 25
radio input "true"
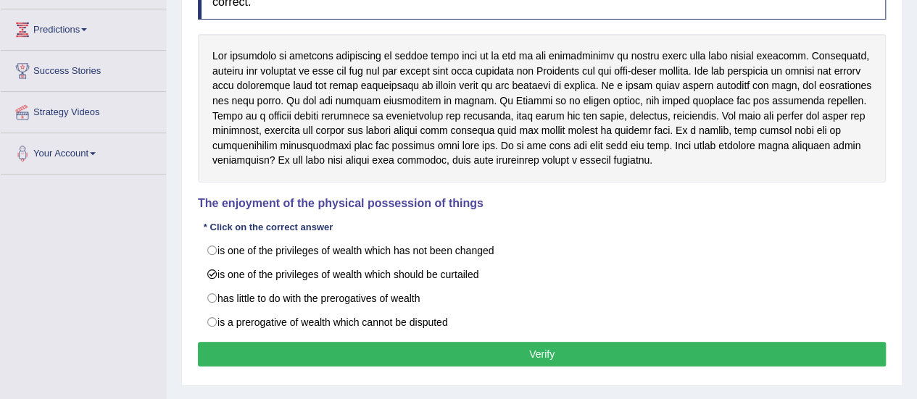
click at [235, 349] on button "Verify" at bounding box center [542, 354] width 688 height 25
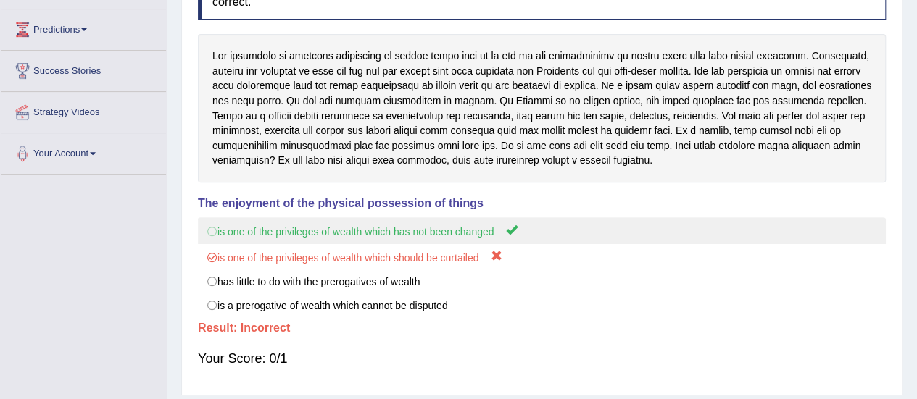
click at [221, 231] on label "is one of the privileges of wealth which has not been changed" at bounding box center [542, 230] width 688 height 27
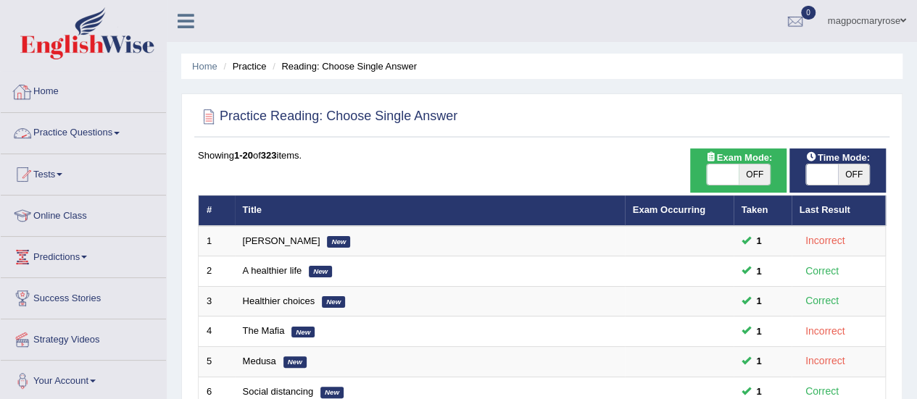
click at [75, 131] on link "Practice Questions" at bounding box center [83, 131] width 165 height 36
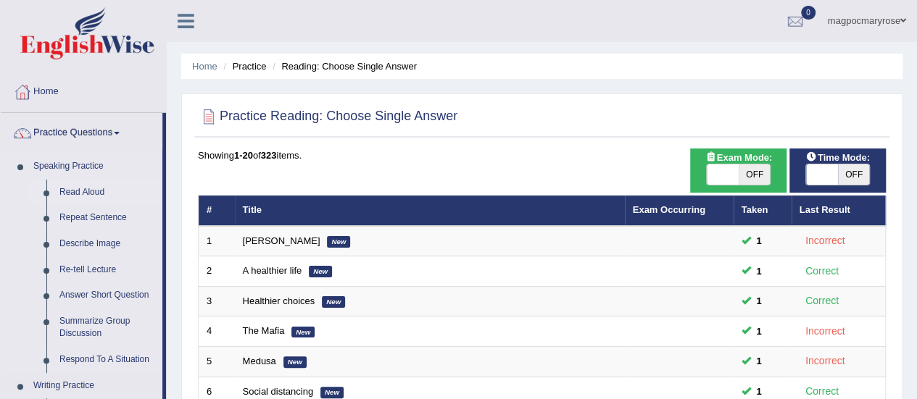
click at [93, 192] on link "Read Aloud" at bounding box center [107, 193] width 109 height 26
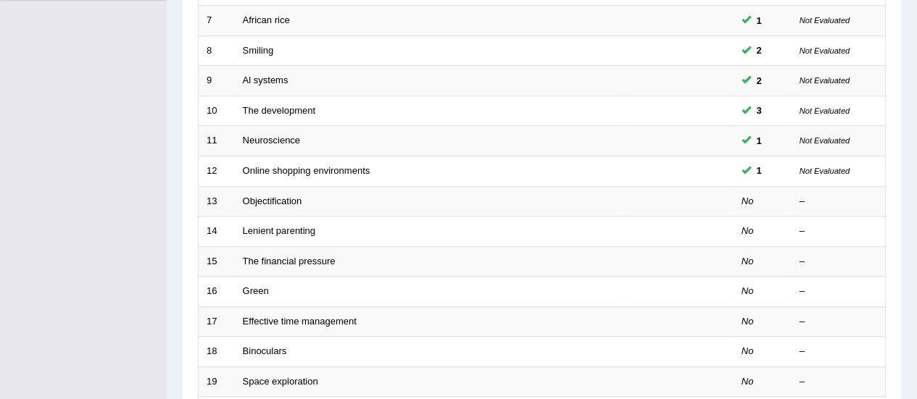
scroll to position [416, 0]
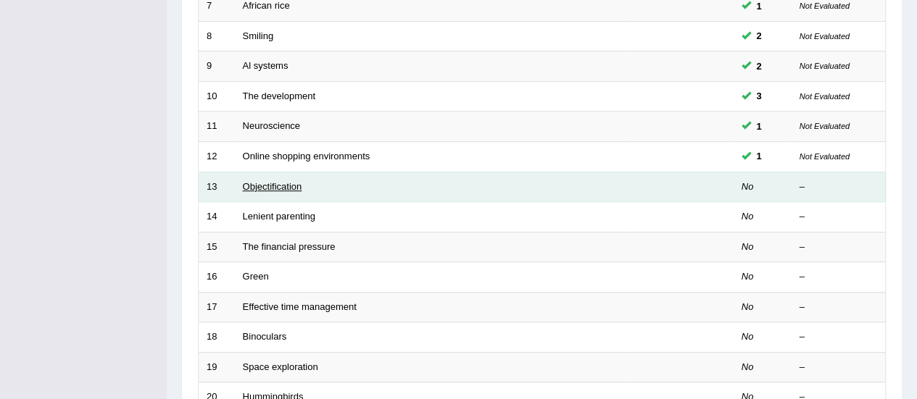
click at [269, 181] on link "Objectification" at bounding box center [272, 186] width 59 height 11
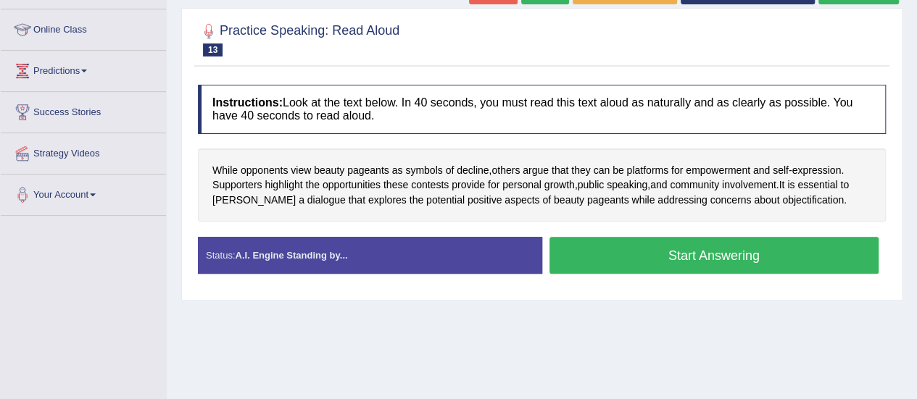
scroll to position [194, 0]
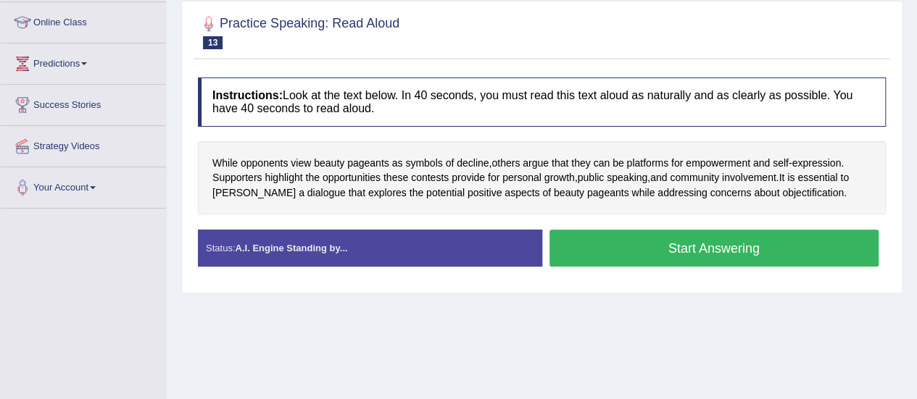
click at [595, 244] on button "Start Answering" at bounding box center [714, 248] width 330 height 37
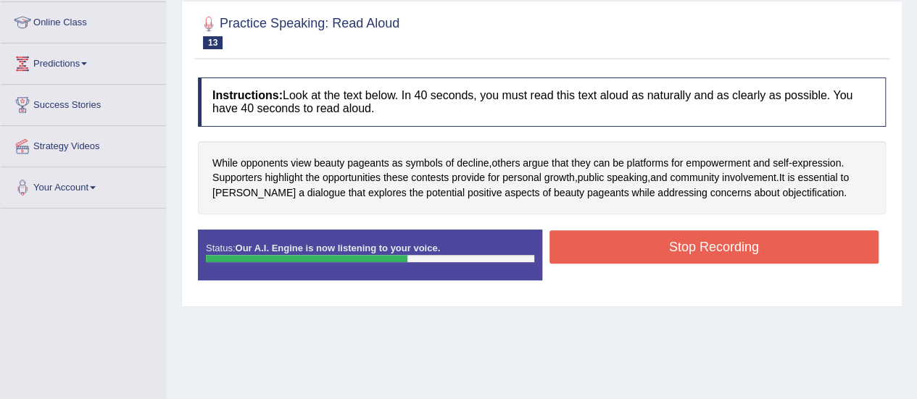
click at [595, 244] on button "Stop Recording" at bounding box center [714, 246] width 330 height 33
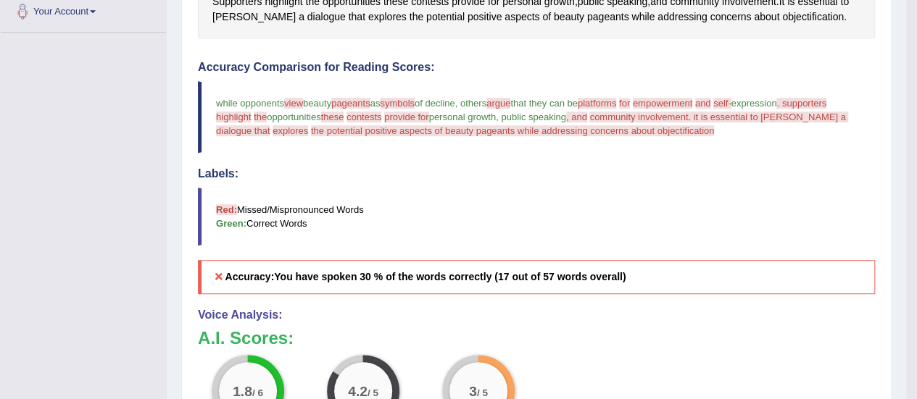
scroll to position [0, 0]
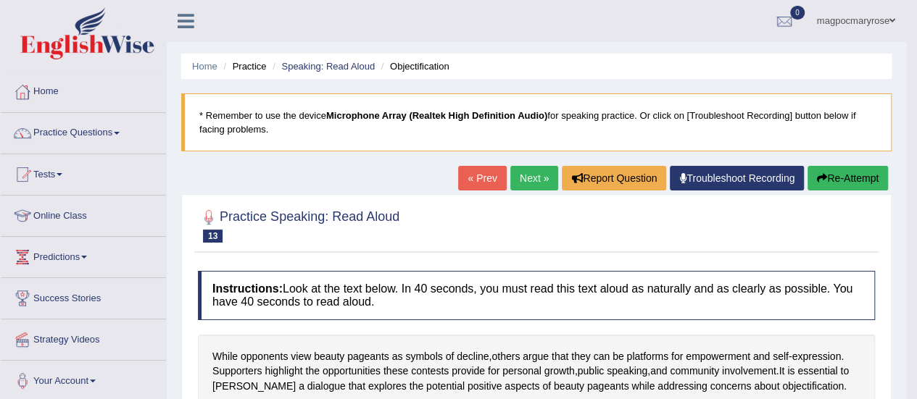
click at [848, 172] on button "Re-Attempt" at bounding box center [847, 178] width 80 height 25
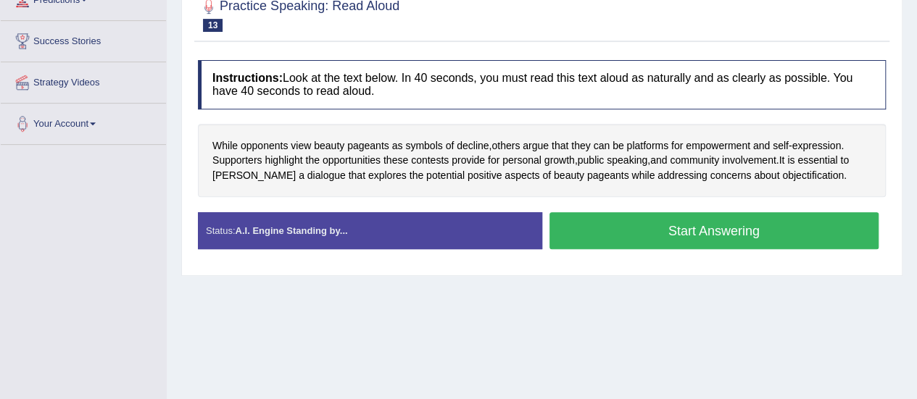
scroll to position [361, 0]
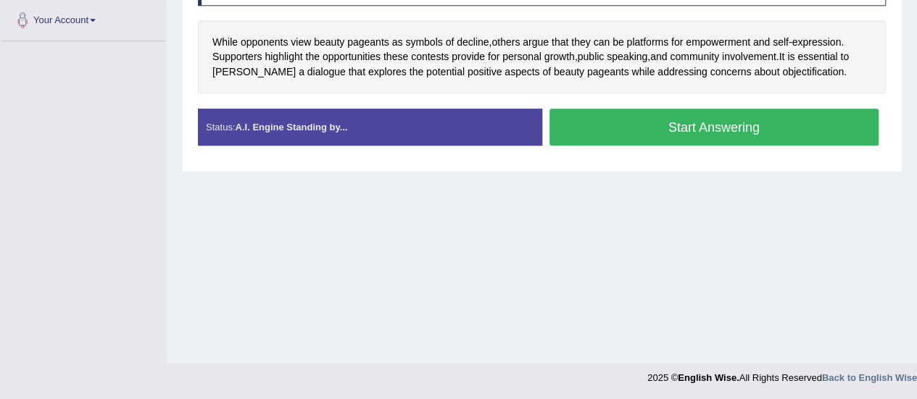
click at [762, 122] on button "Start Answering" at bounding box center [714, 127] width 330 height 37
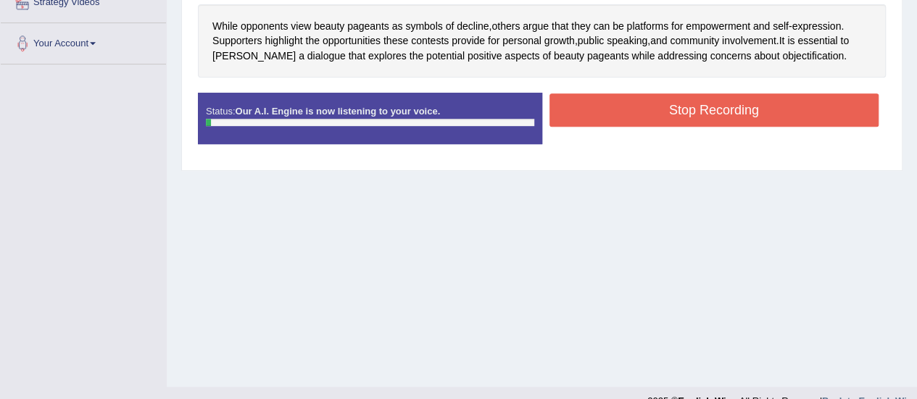
scroll to position [337, 0]
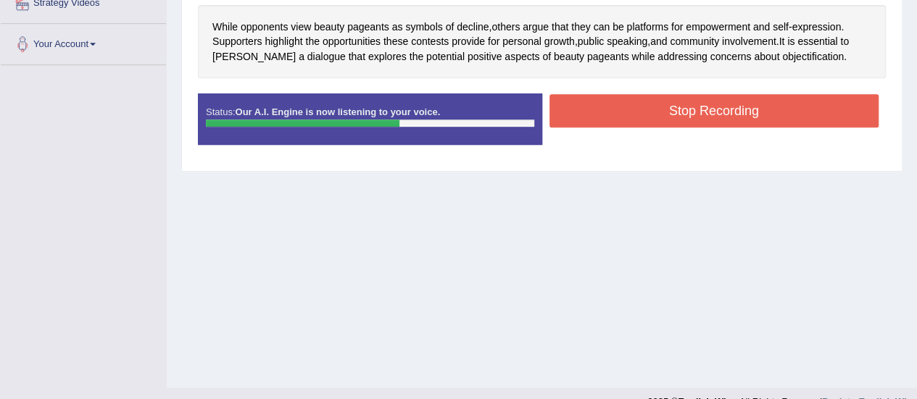
click at [768, 109] on button "Stop Recording" at bounding box center [714, 110] width 330 height 33
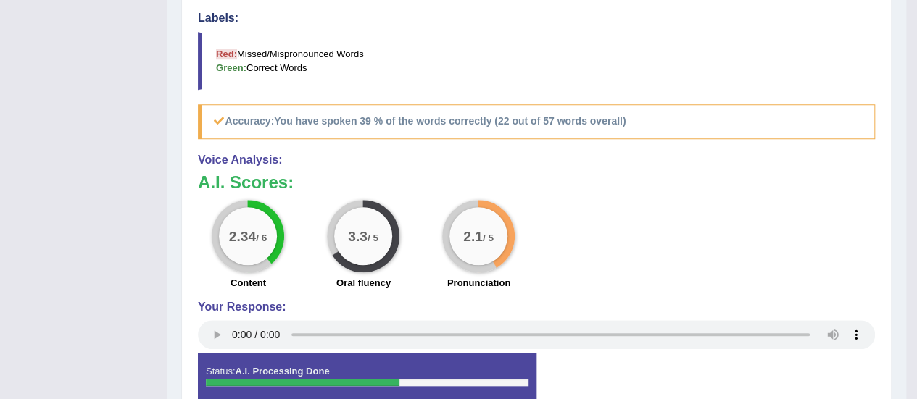
scroll to position [182, 0]
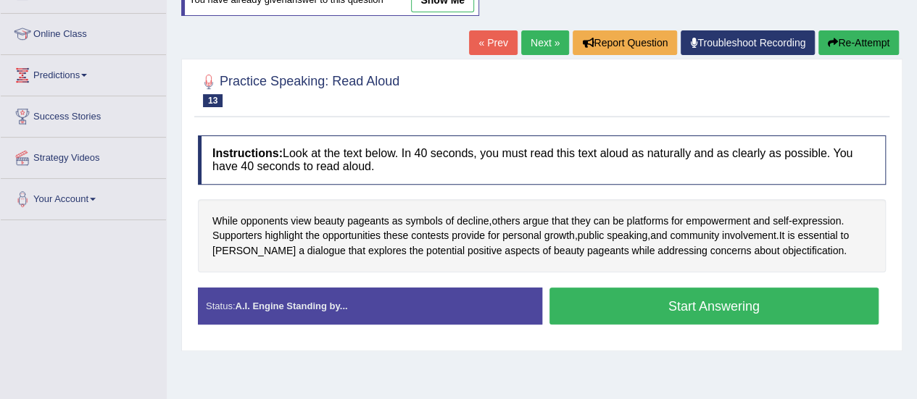
click at [749, 311] on button "Start Answering" at bounding box center [714, 306] width 330 height 37
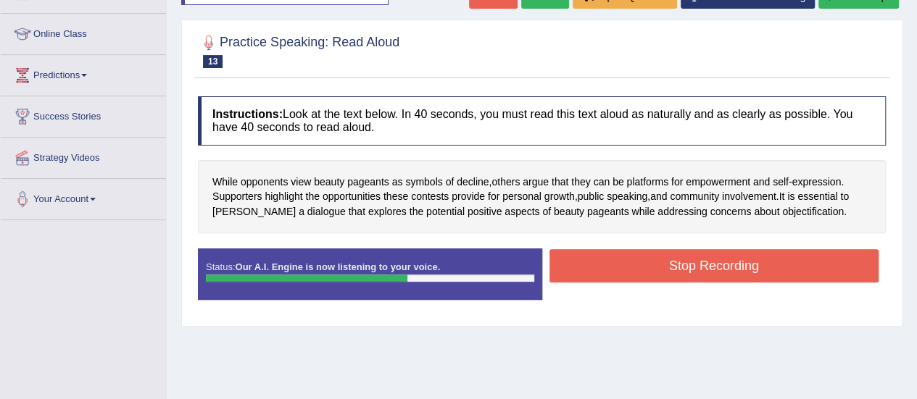
click at [749, 261] on button "Stop Recording" at bounding box center [714, 265] width 330 height 33
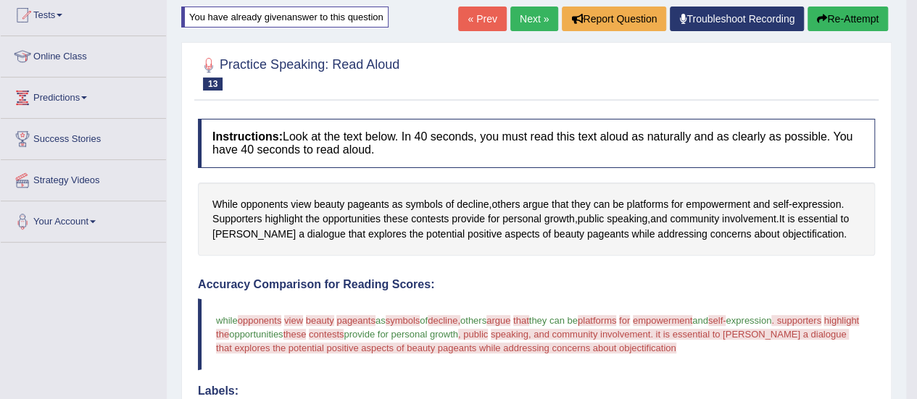
scroll to position [133, 0]
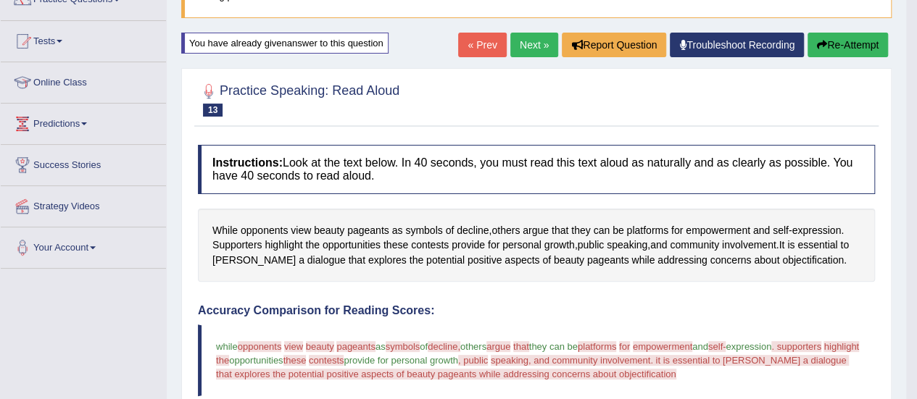
click at [847, 40] on button "Re-Attempt" at bounding box center [847, 45] width 80 height 25
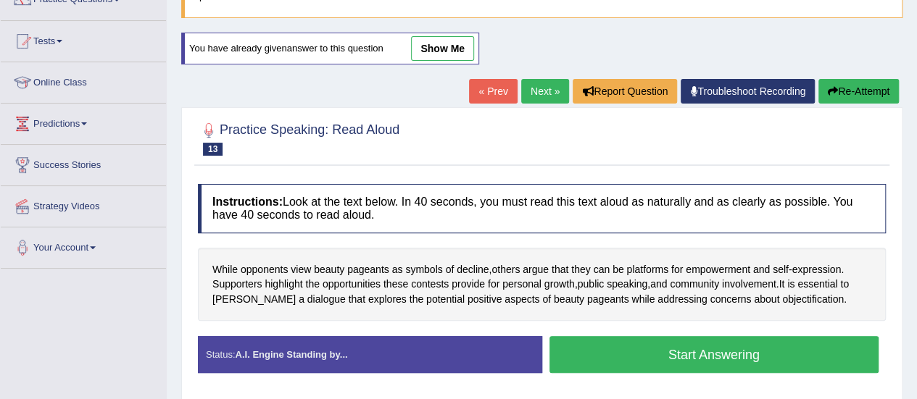
scroll to position [303, 0]
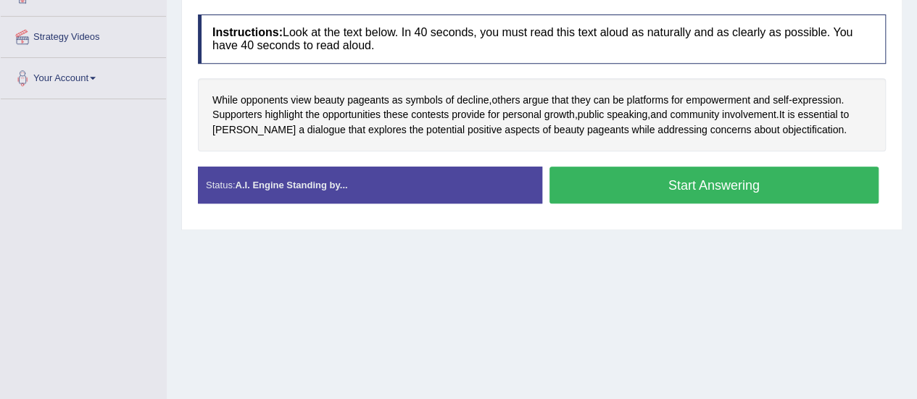
click at [719, 176] on button "Start Answering" at bounding box center [714, 185] width 330 height 37
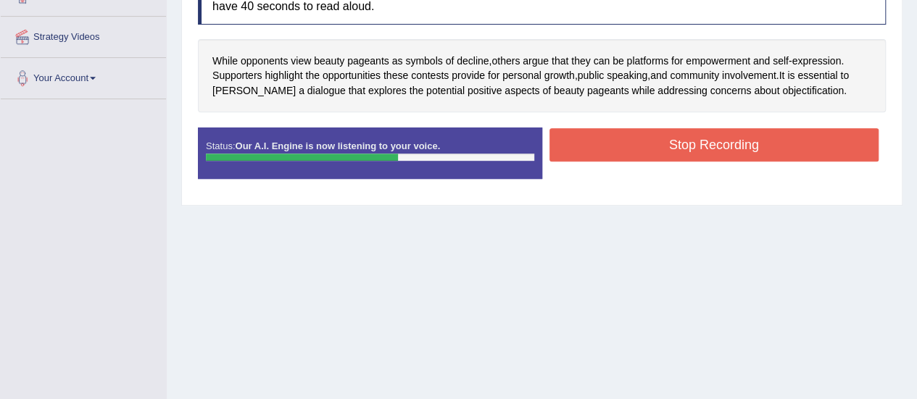
click at [722, 146] on button "Stop Recording" at bounding box center [714, 144] width 330 height 33
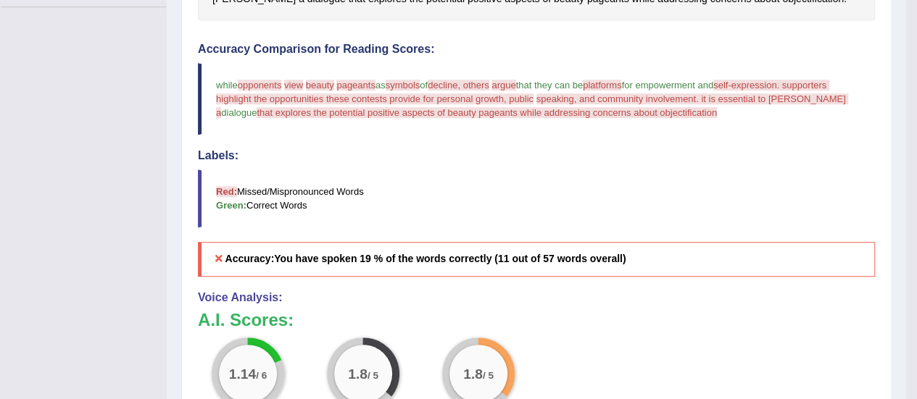
scroll to position [125, 0]
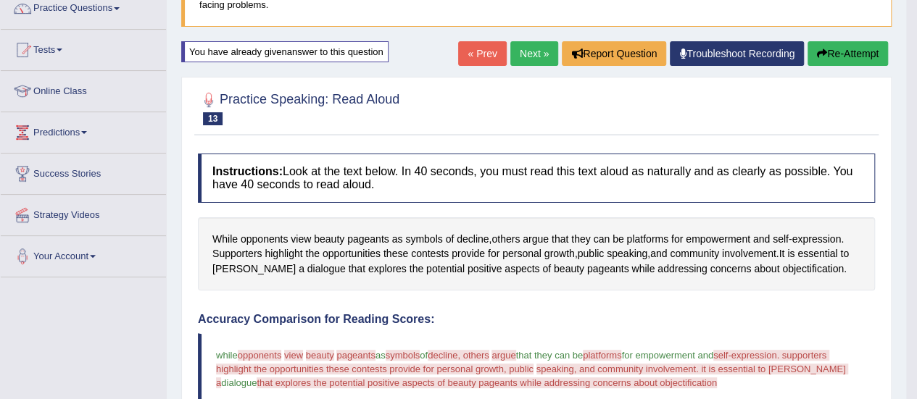
click at [844, 54] on button "Re-Attempt" at bounding box center [847, 53] width 80 height 25
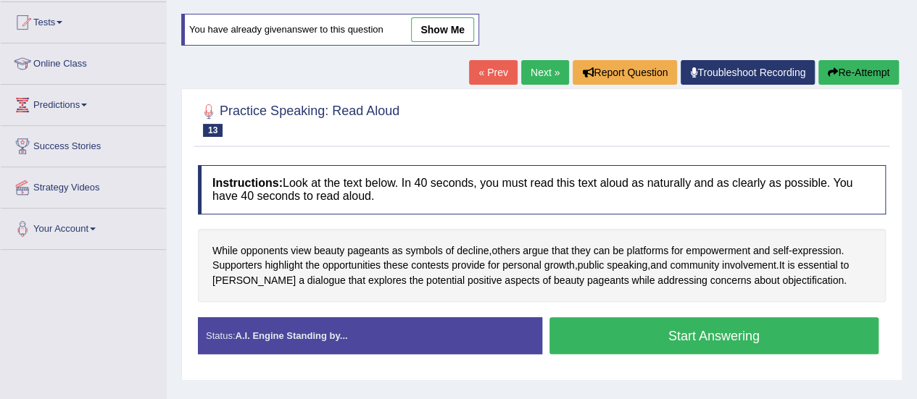
scroll to position [161, 0]
